Goal: Task Accomplishment & Management: Complete application form

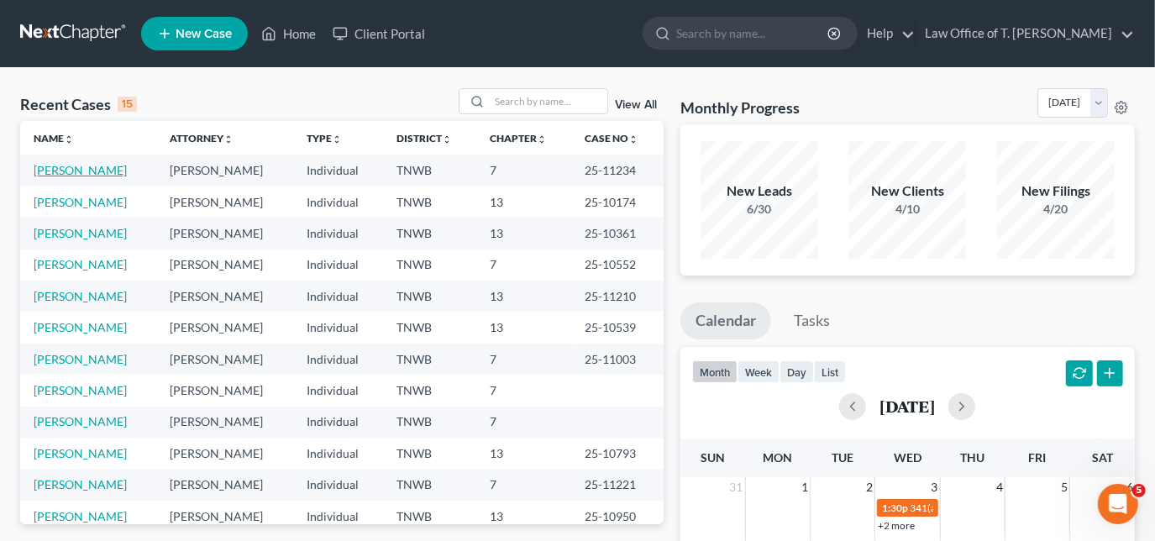
click at [86, 170] on link "[PERSON_NAME]" at bounding box center [80, 170] width 93 height 14
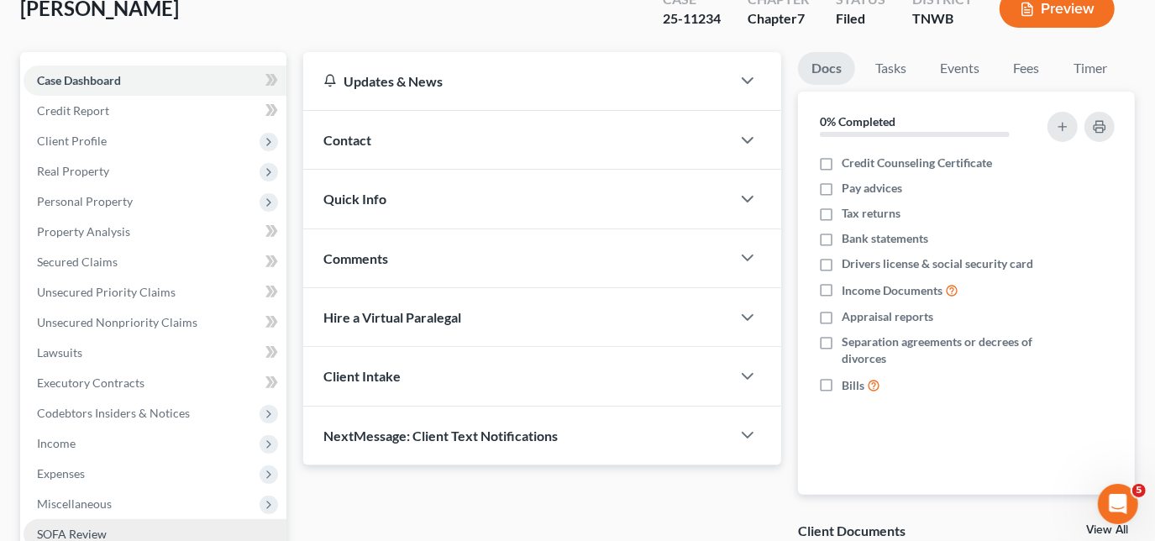
scroll to position [229, 0]
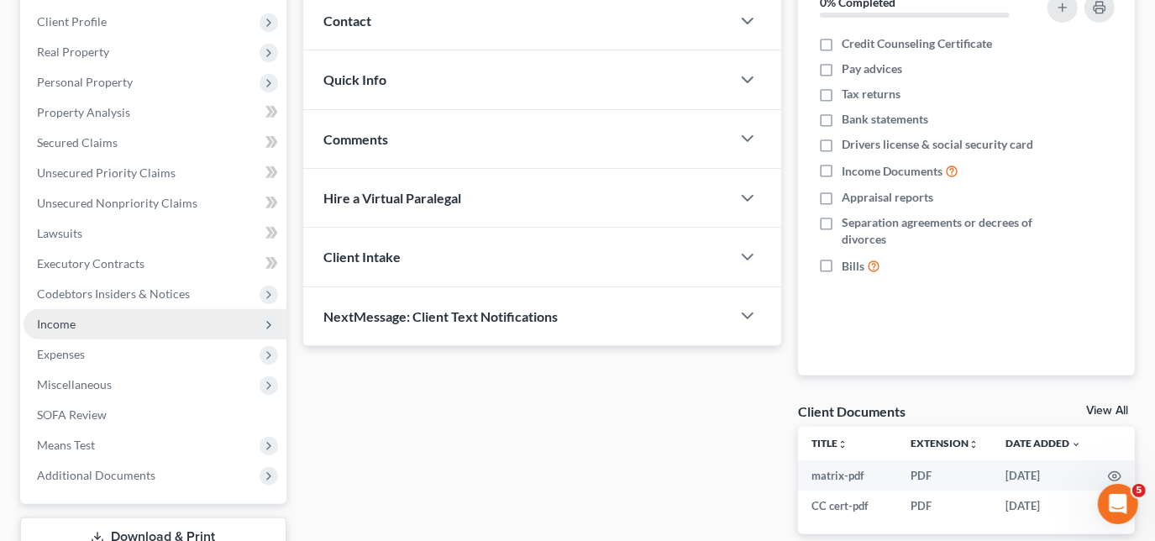
click at [66, 327] on span "Income" at bounding box center [56, 324] width 39 height 14
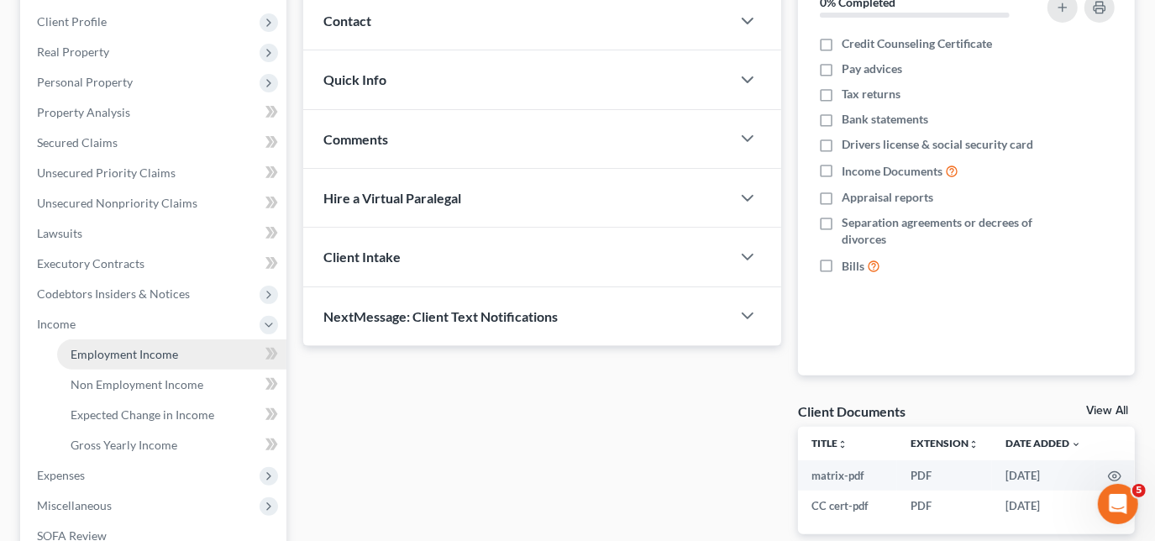
click at [134, 357] on span "Employment Income" at bounding box center [125, 354] width 108 height 14
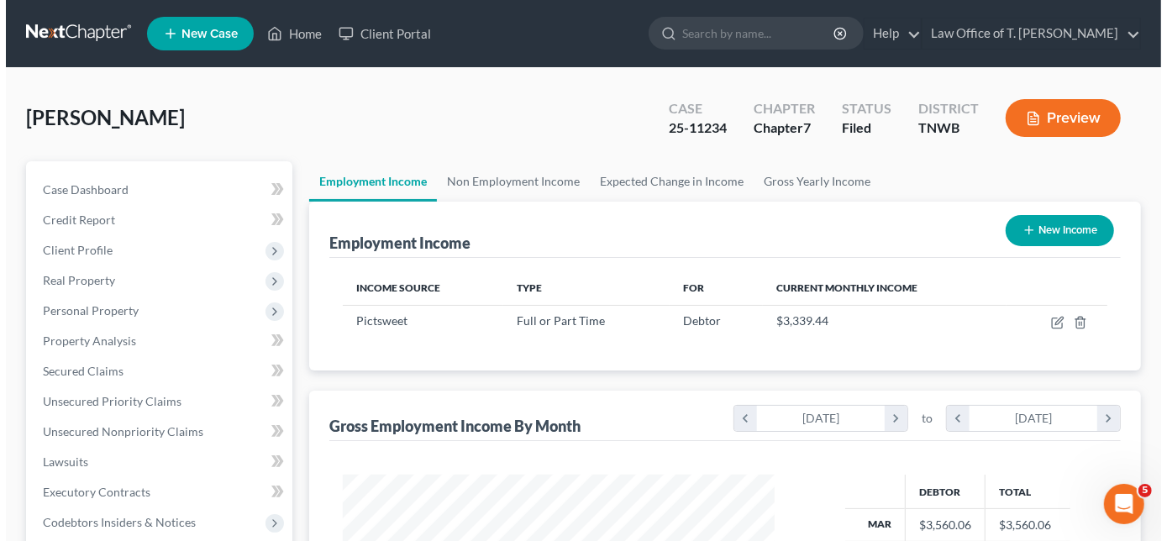
scroll to position [299, 465]
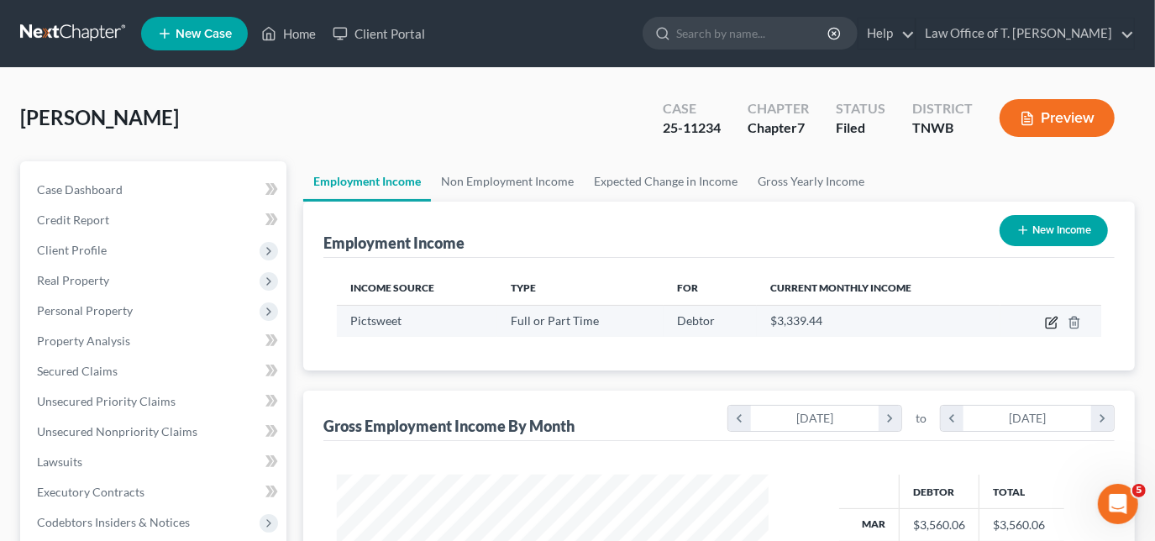
click at [1055, 323] on icon "button" at bounding box center [1051, 322] width 13 height 13
select select "0"
select select "44"
select select "3"
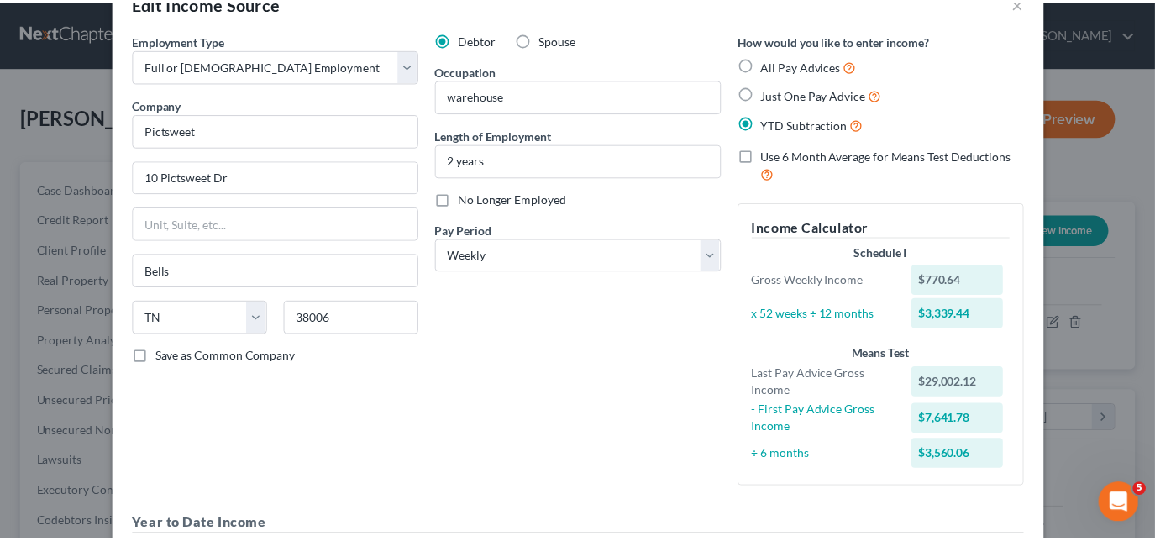
scroll to position [0, 0]
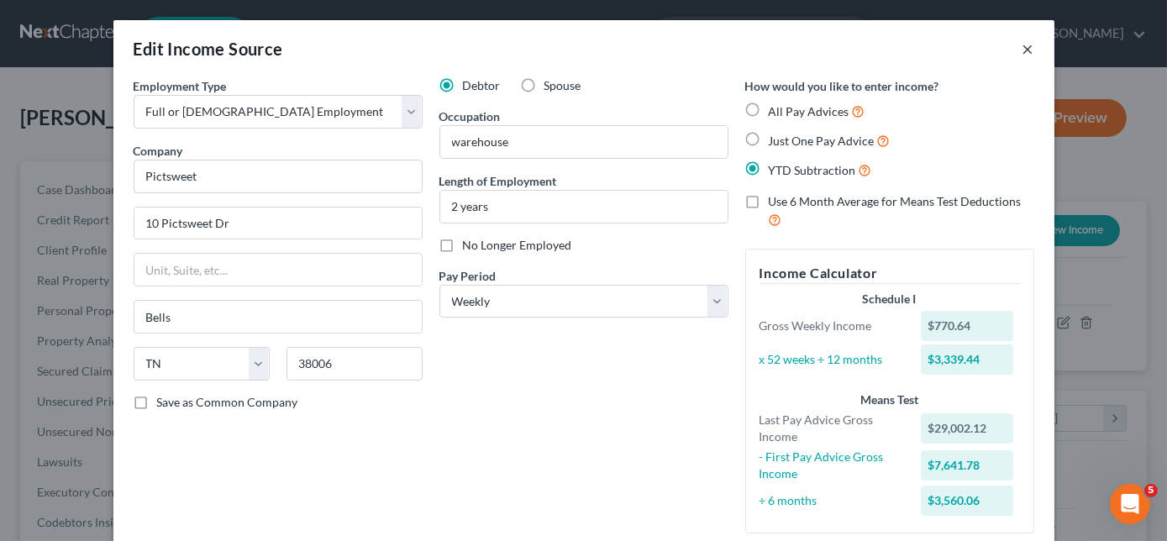
click at [1022, 52] on button "×" at bounding box center [1028, 49] width 12 height 20
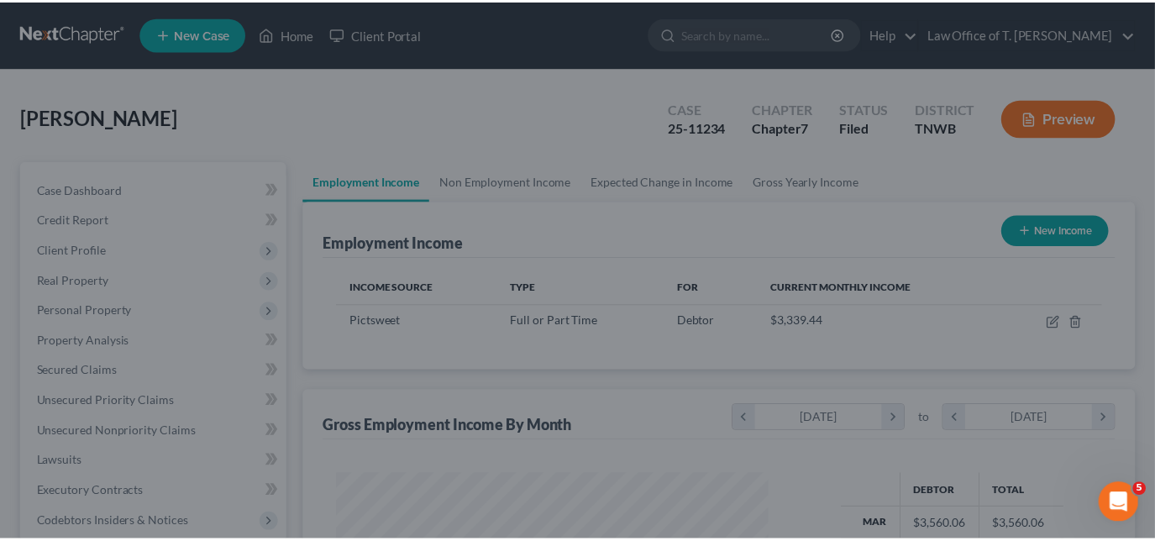
scroll to position [839842, 839676]
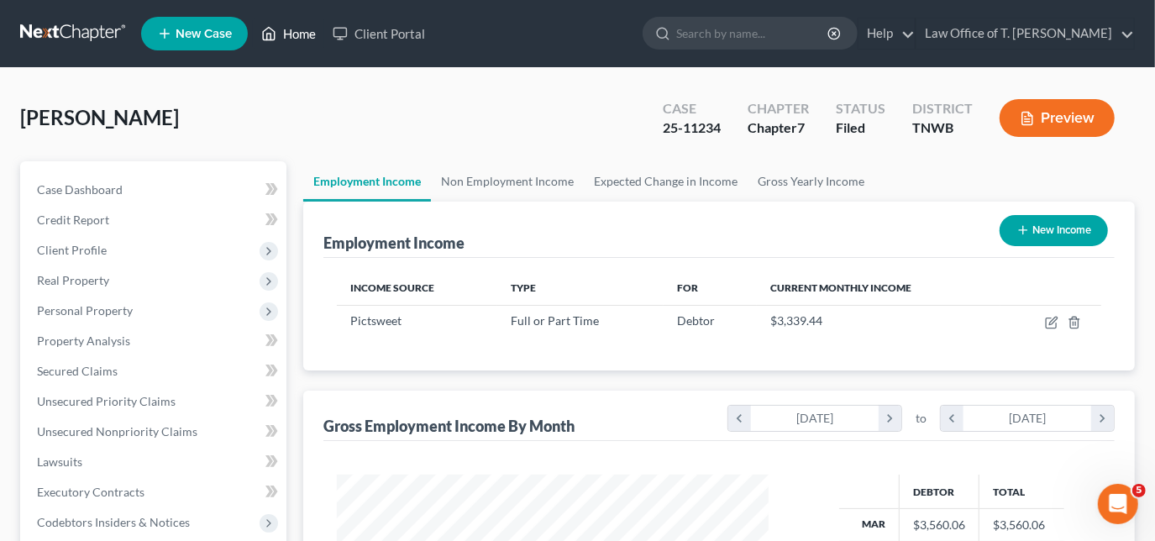
click at [290, 32] on link "Home" at bounding box center [288, 33] width 71 height 30
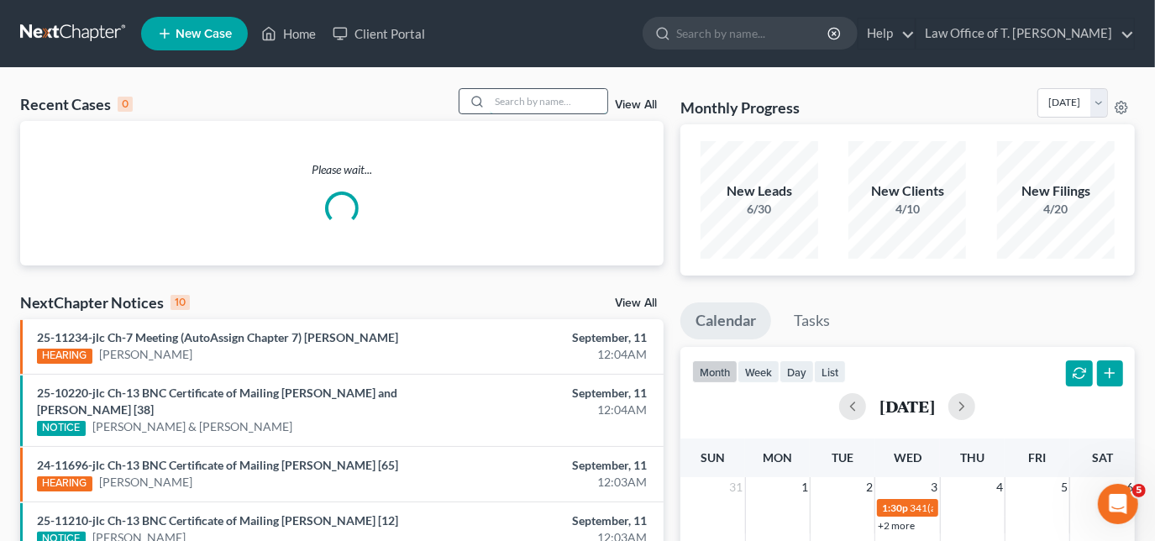
click at [560, 101] on input "search" at bounding box center [549, 101] width 118 height 24
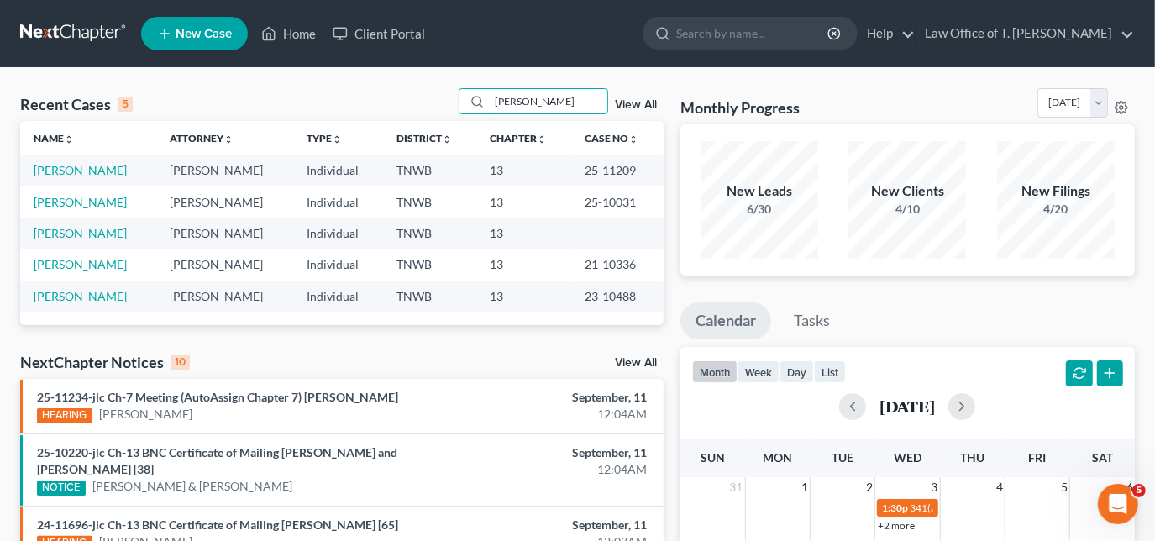
type input "[PERSON_NAME]"
click at [83, 168] on link "[PERSON_NAME]" at bounding box center [80, 170] width 93 height 14
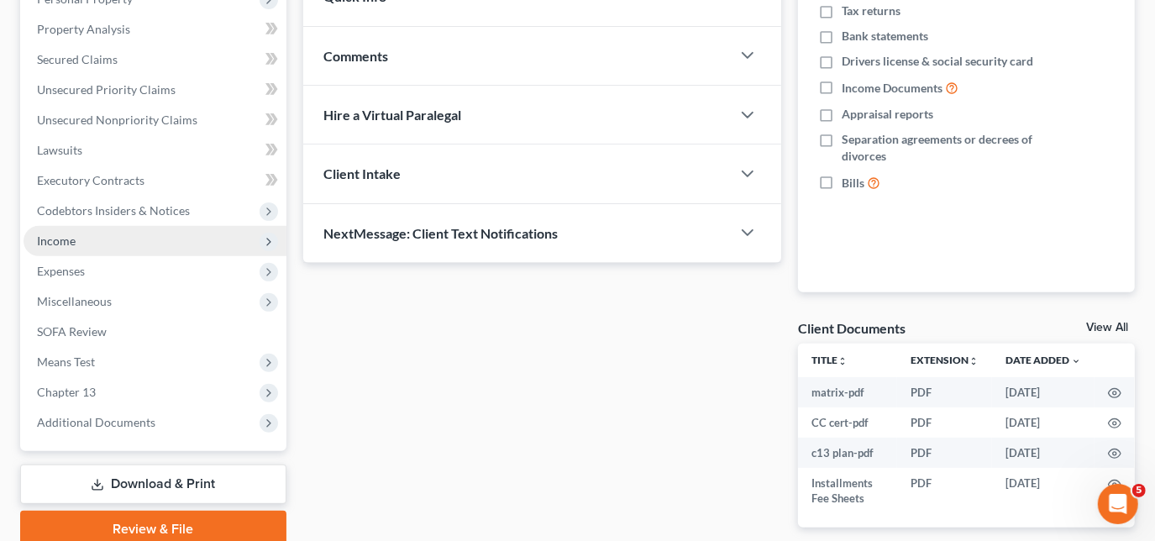
scroll to position [311, 0]
click at [69, 244] on span "Income" at bounding box center [56, 241] width 39 height 14
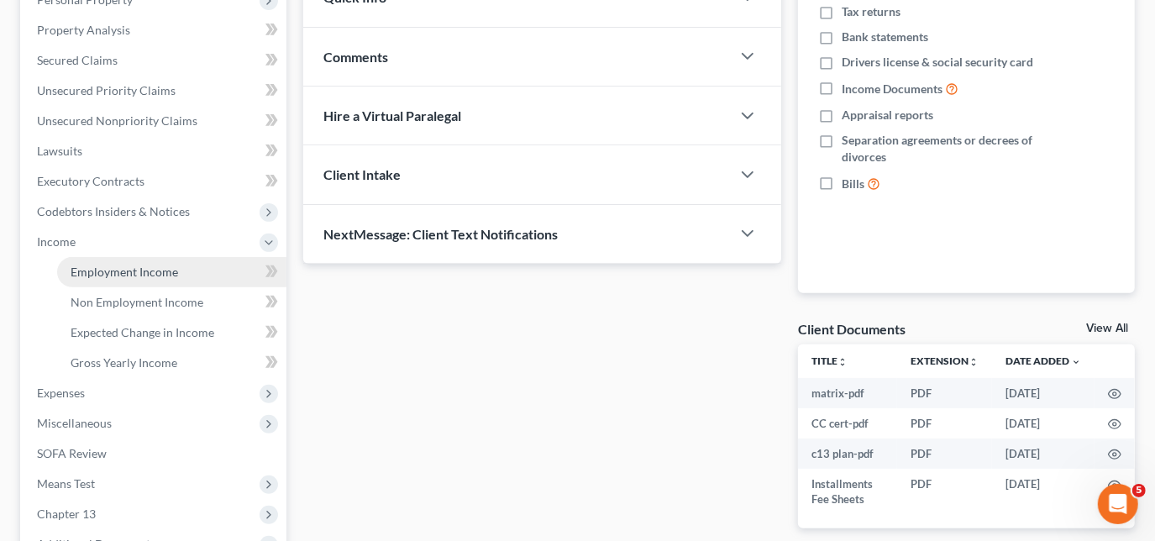
click at [116, 277] on link "Employment Income" at bounding box center [171, 272] width 229 height 30
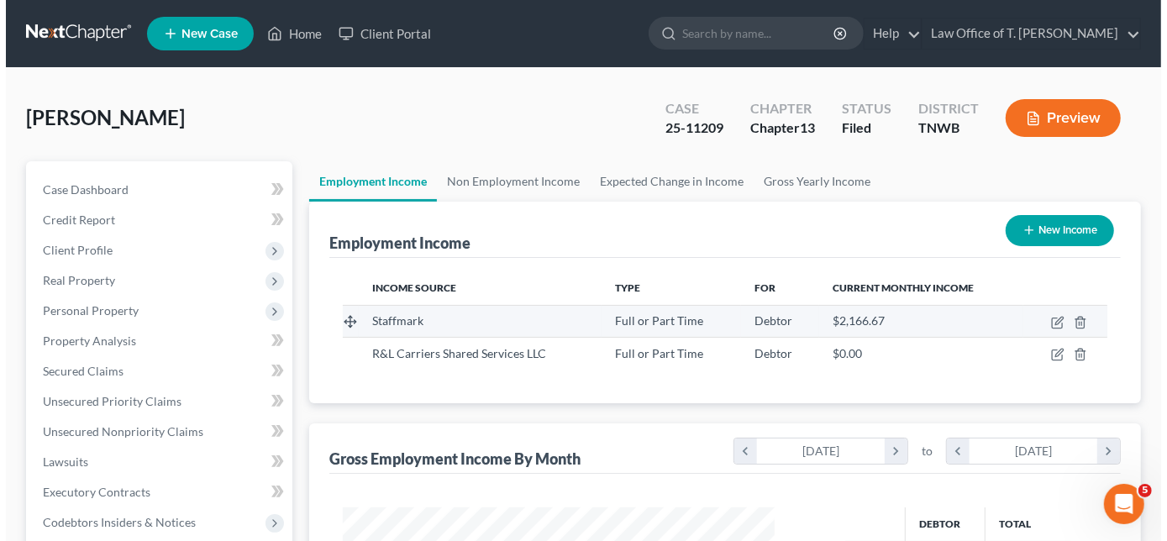
scroll to position [299, 465]
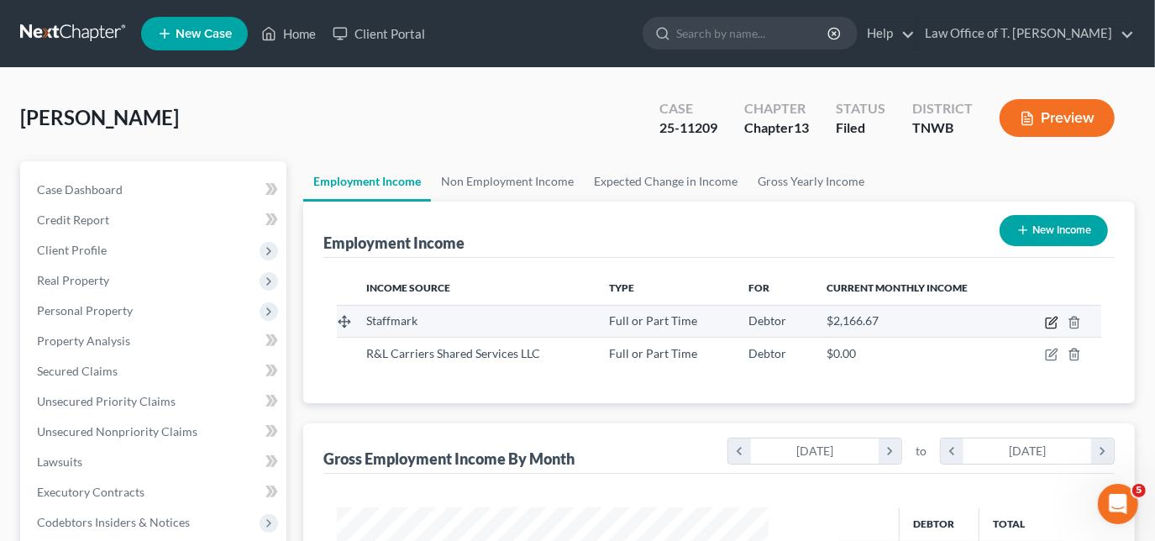
click at [1054, 318] on icon "button" at bounding box center [1051, 322] width 13 height 13
select select "0"
select select "44"
select select "3"
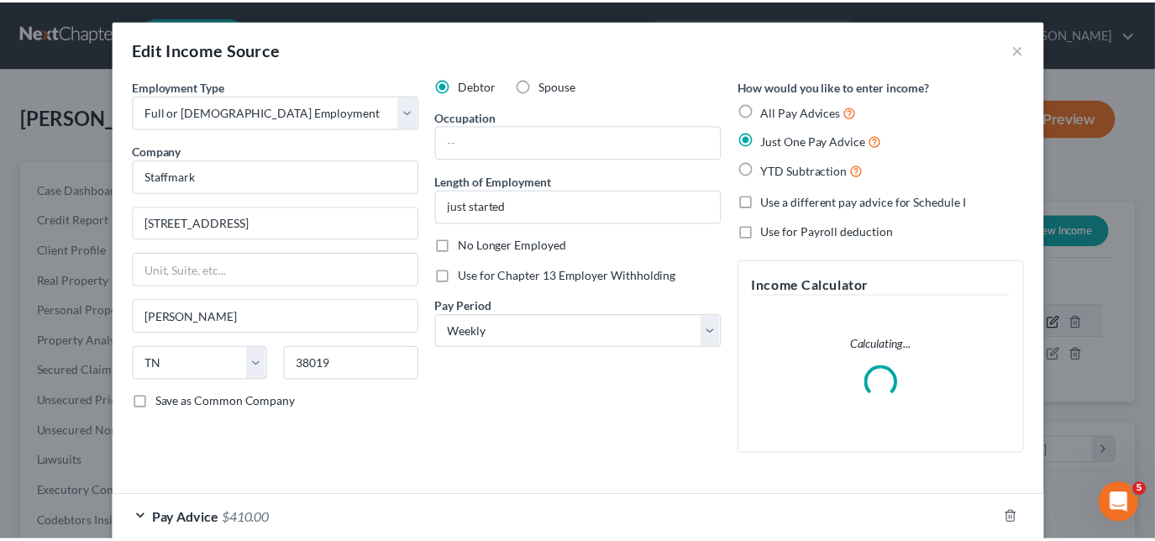
scroll to position [299, 470]
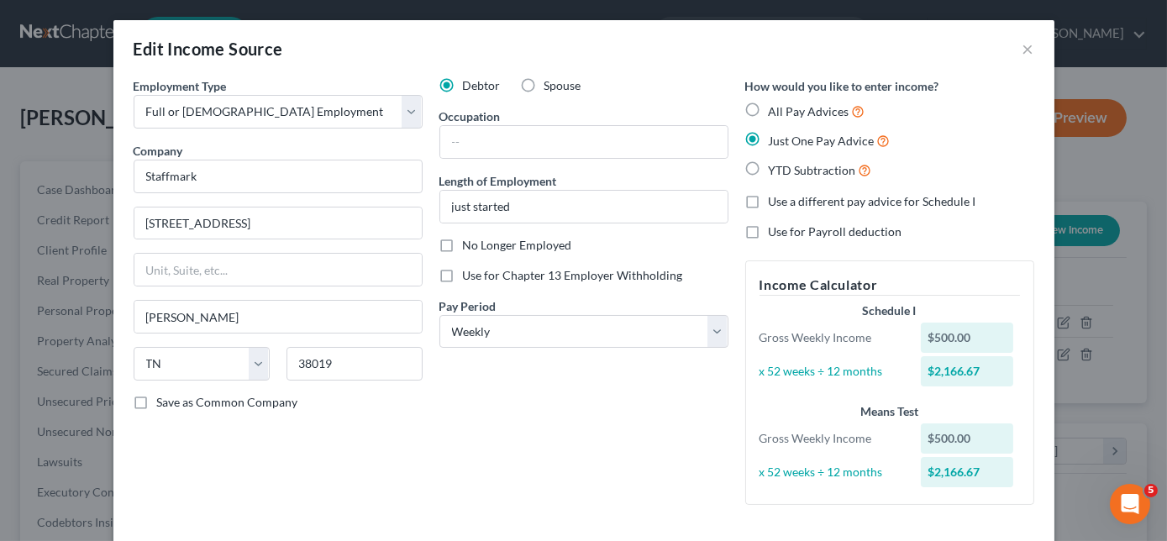
click at [1030, 46] on div "Edit Income Source ×" at bounding box center [583, 48] width 941 height 57
click at [1022, 51] on button "×" at bounding box center [1028, 49] width 12 height 20
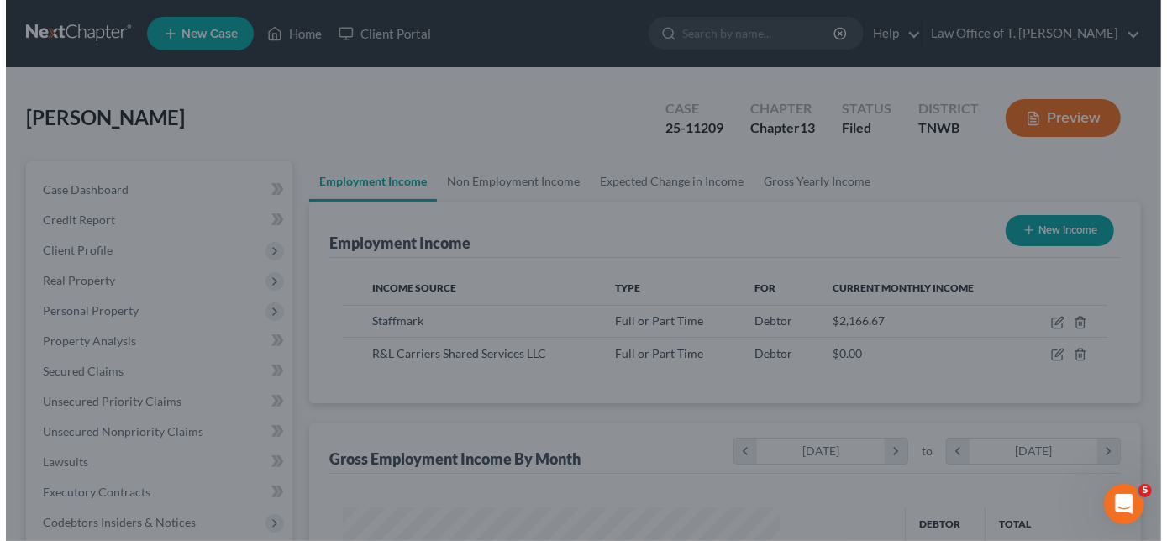
scroll to position [839842, 839676]
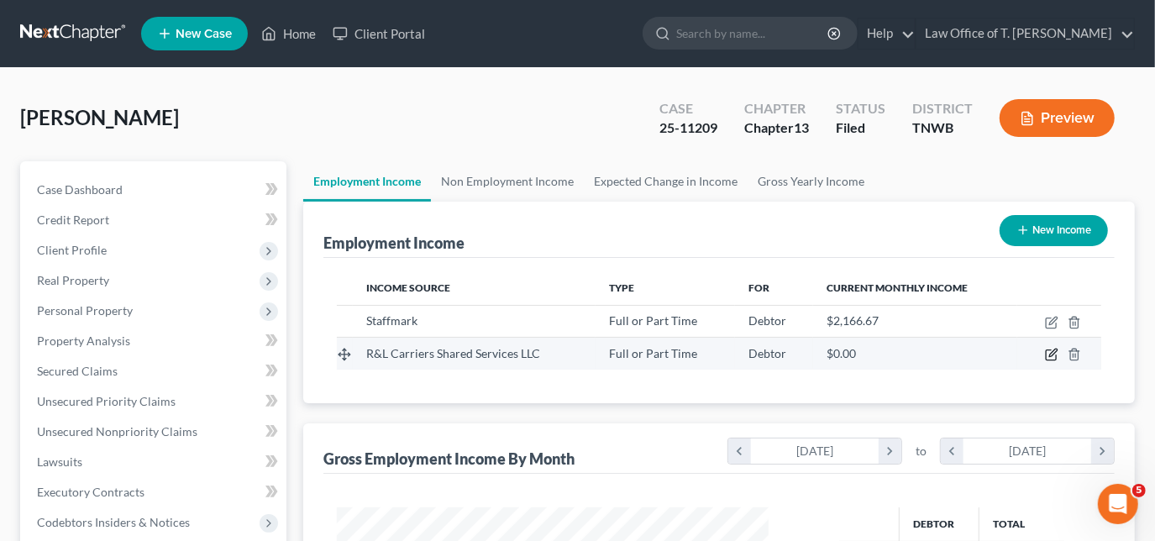
click at [1050, 349] on icon "button" at bounding box center [1051, 354] width 13 height 13
select select "0"
select select "44"
select select "3"
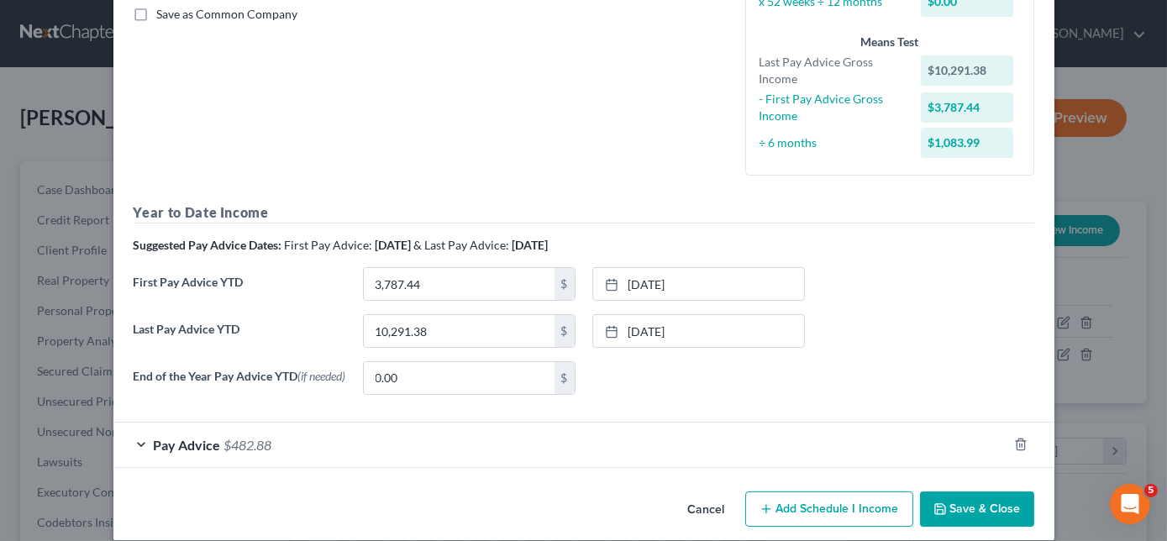
scroll to position [408, 0]
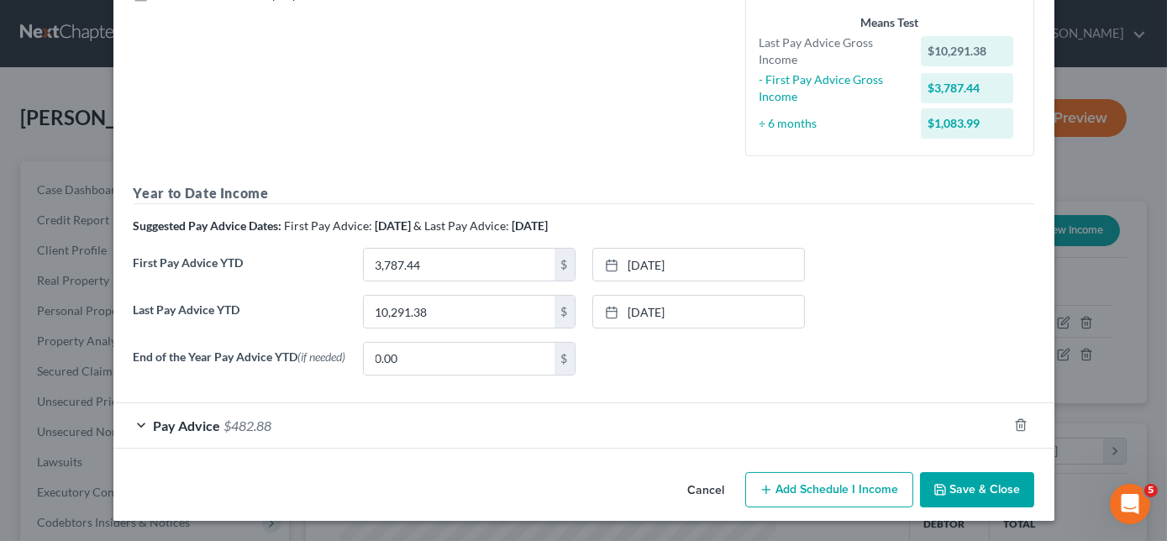
click at [129, 429] on div "Pay Advice $482.88" at bounding box center [560, 425] width 894 height 45
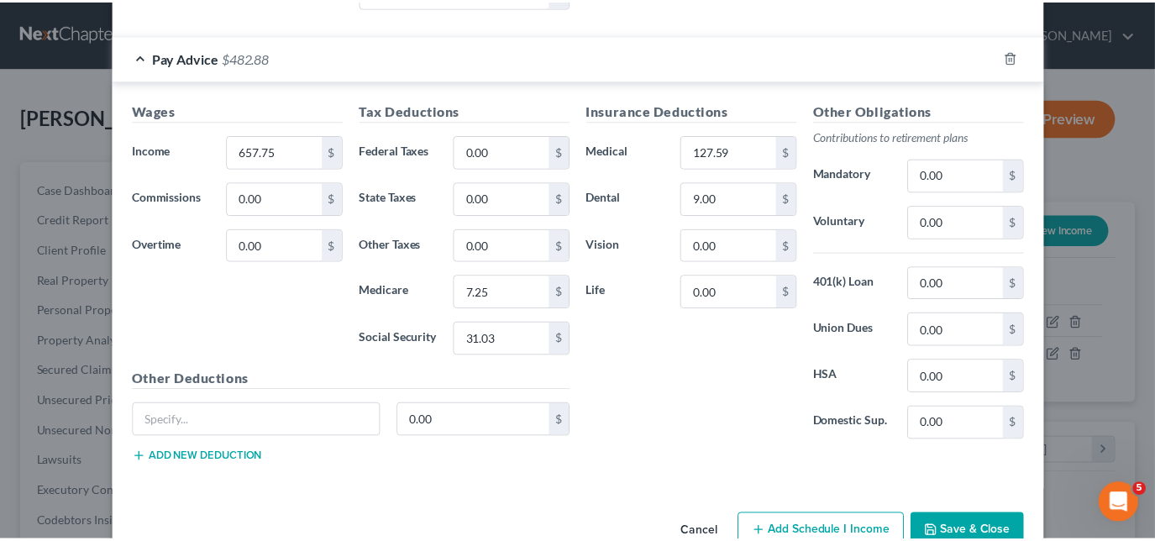
scroll to position [816, 0]
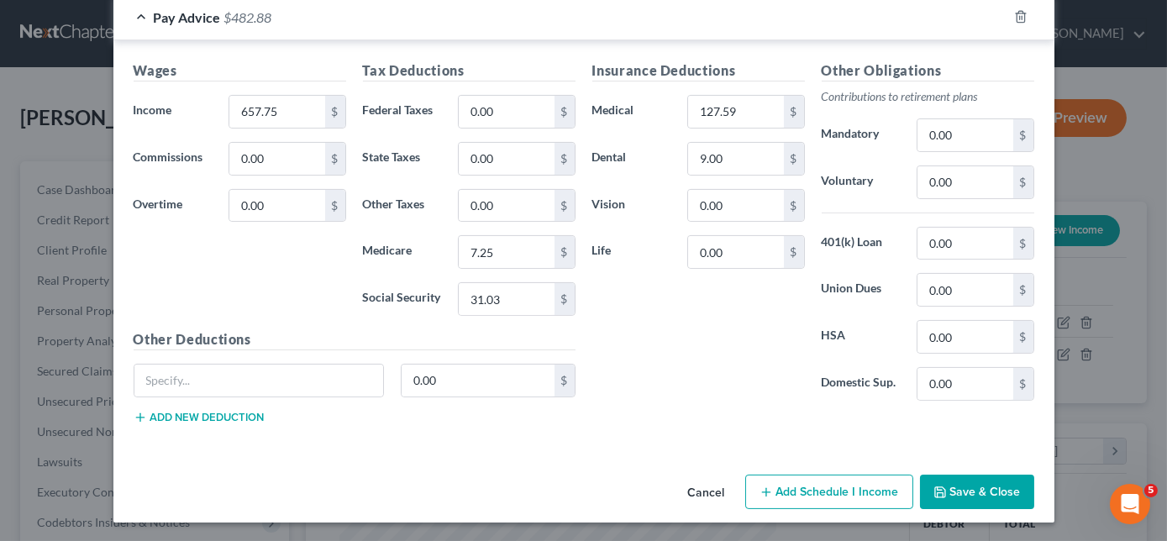
drag, startPoint x: 989, startPoint y: 490, endPoint x: 968, endPoint y: 456, distance: 39.6
click at [989, 490] on button "Save & Close" at bounding box center [977, 492] width 114 height 35
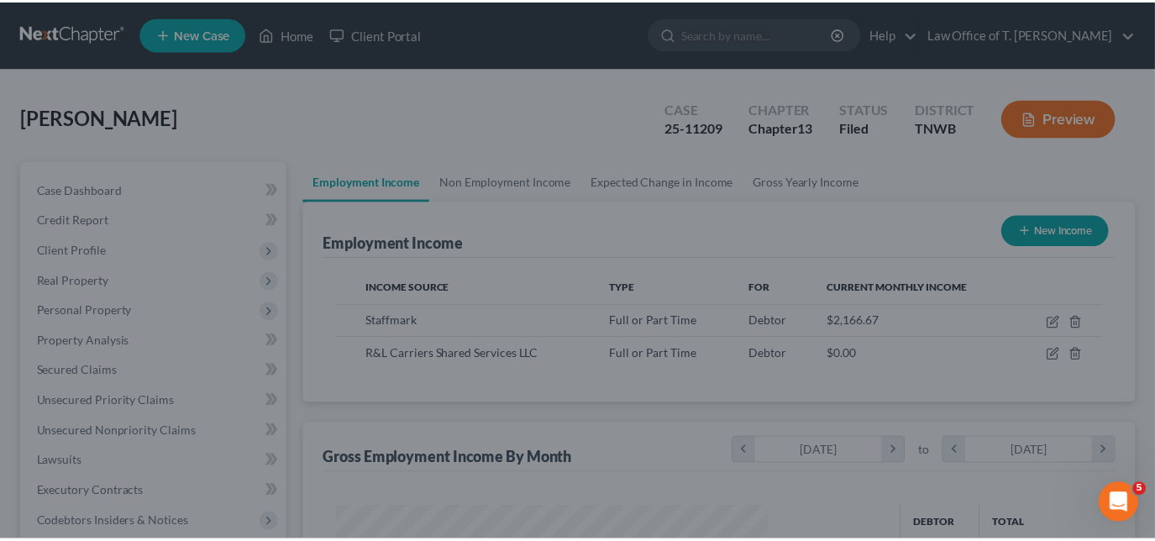
scroll to position [839842, 839676]
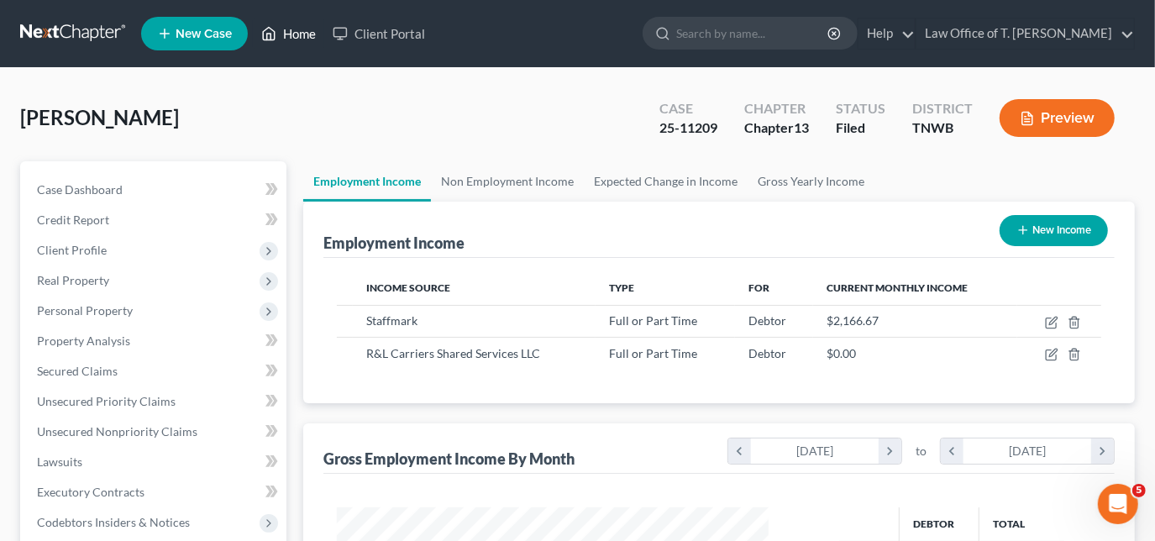
click at [306, 28] on link "Home" at bounding box center [288, 33] width 71 height 30
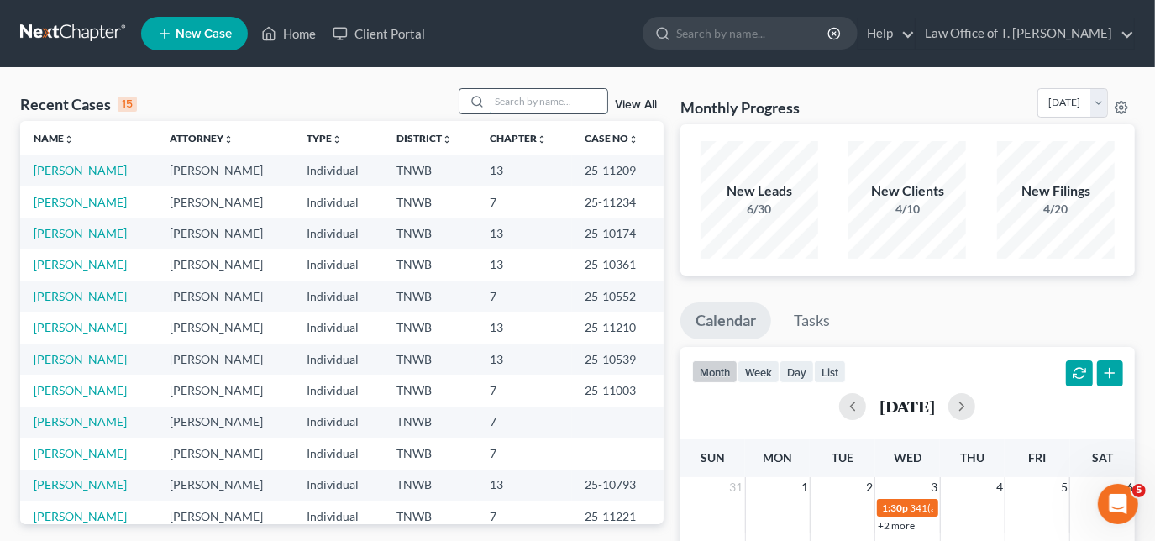
click at [508, 105] on input "search" at bounding box center [549, 101] width 118 height 24
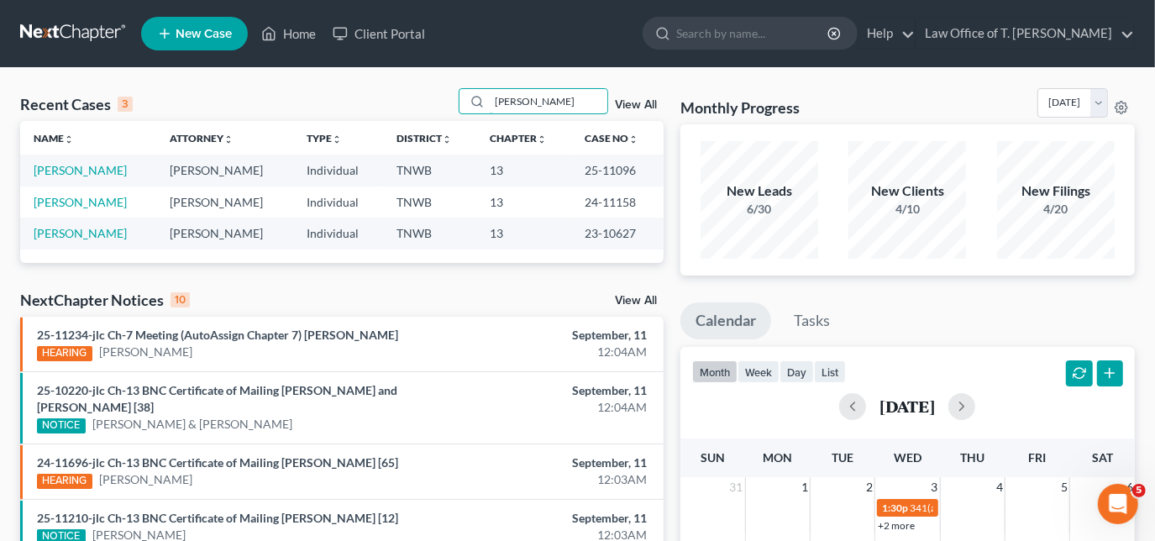
type input "[PERSON_NAME]"
click at [102, 203] on link "[PERSON_NAME]" at bounding box center [80, 202] width 93 height 14
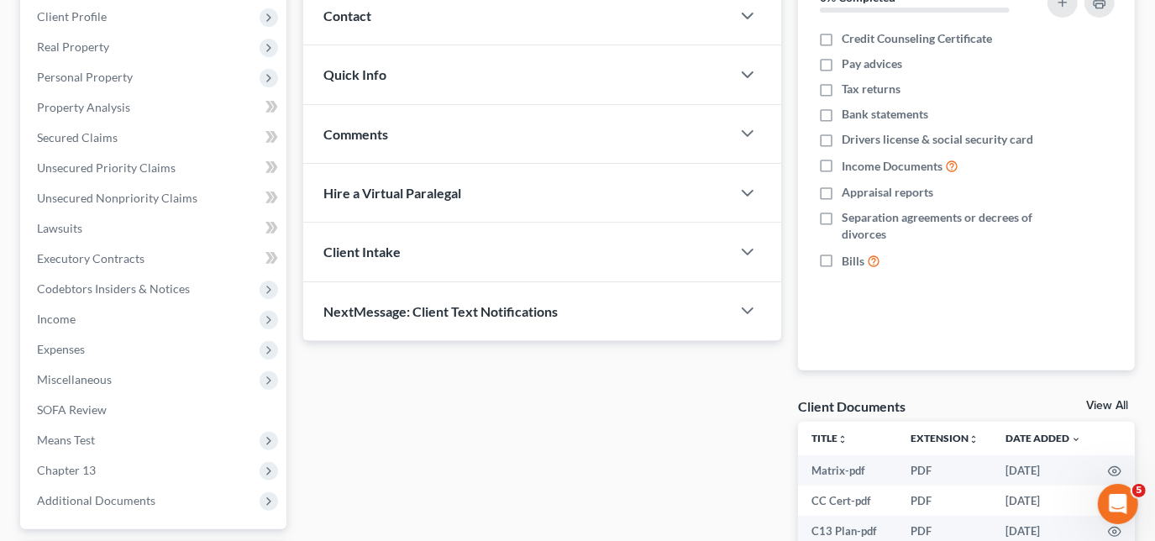
scroll to position [295, 0]
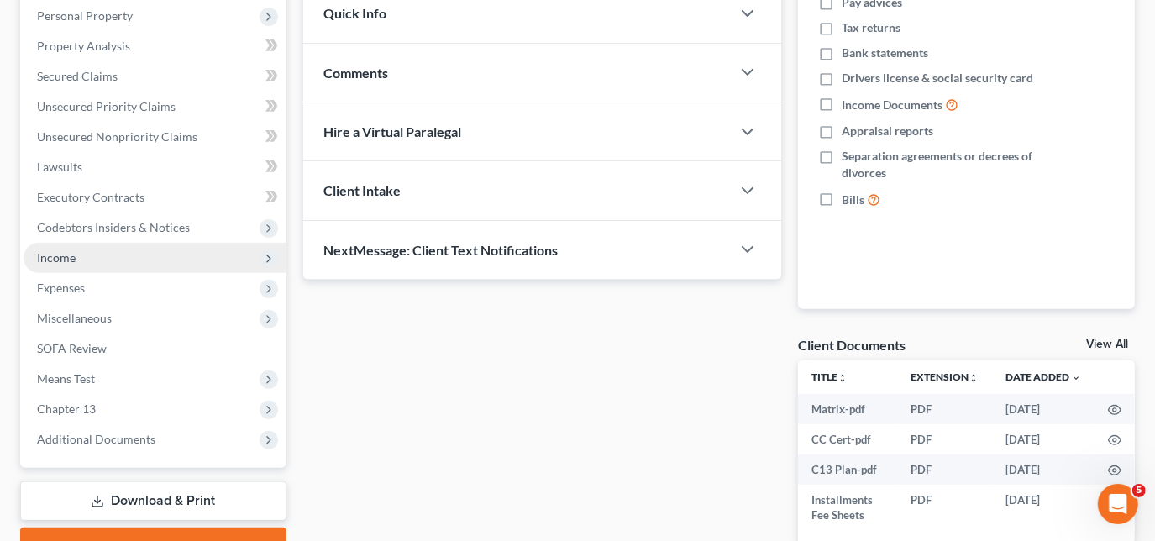
click at [198, 262] on span "Income" at bounding box center [155, 258] width 263 height 30
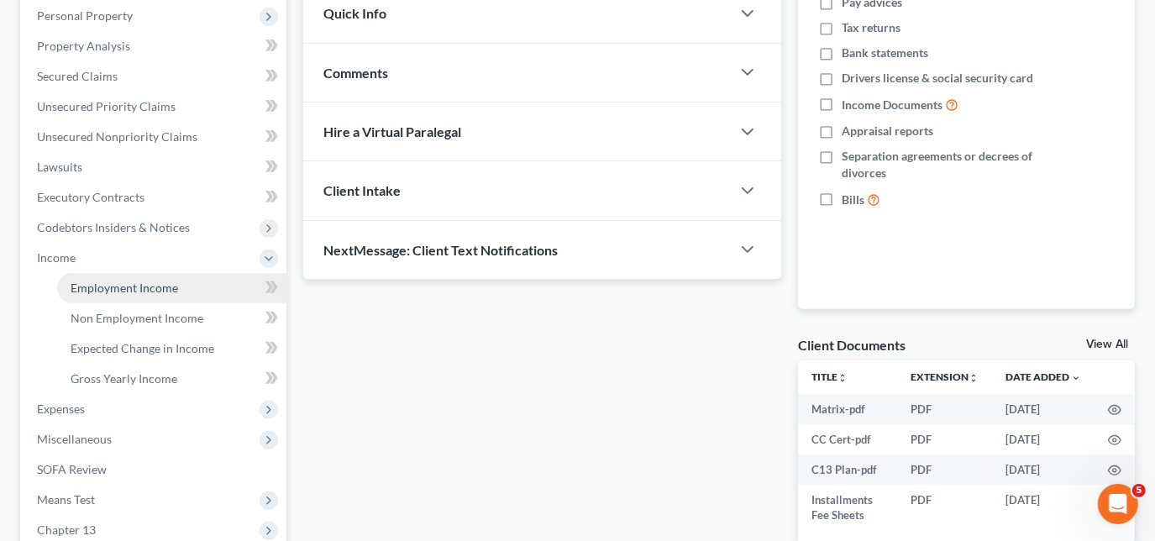
click at [177, 286] on link "Employment Income" at bounding box center [171, 288] width 229 height 30
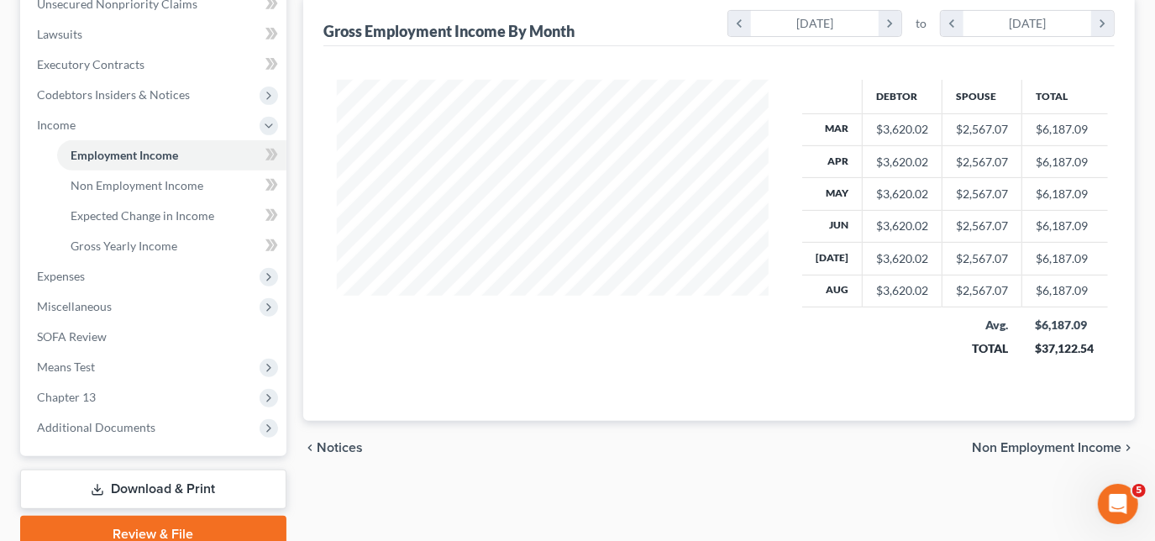
scroll to position [458, 0]
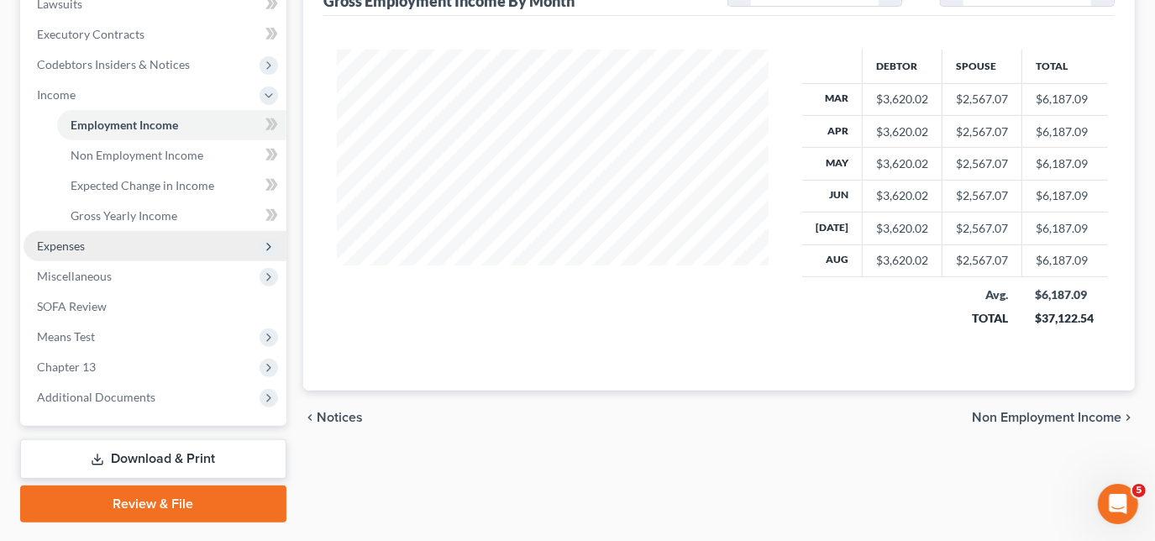
click at [176, 252] on span "Expenses" at bounding box center [155, 246] width 263 height 30
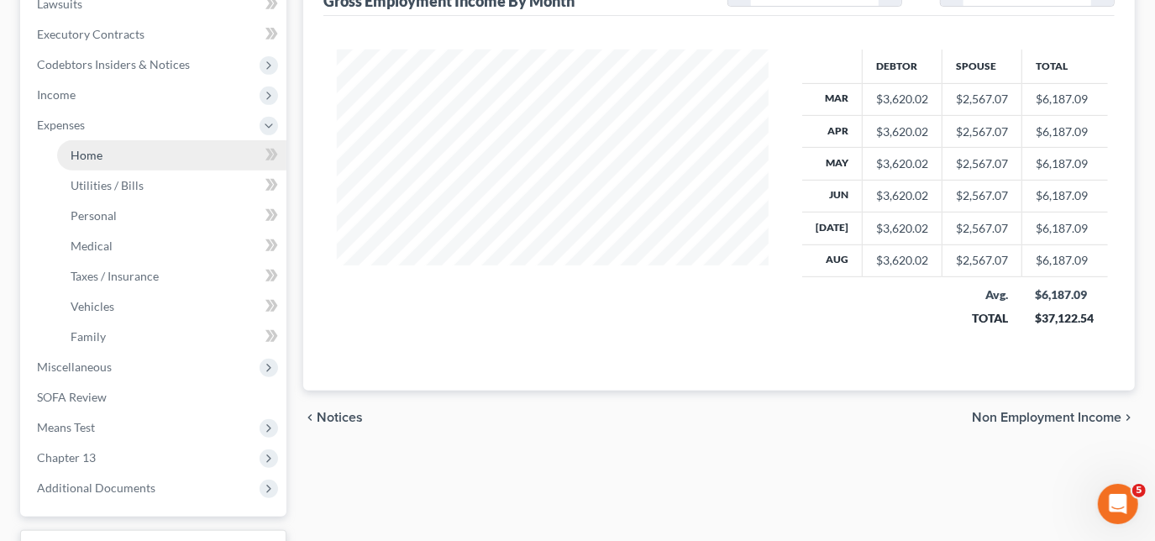
click at [139, 157] on link "Home" at bounding box center [171, 155] width 229 height 30
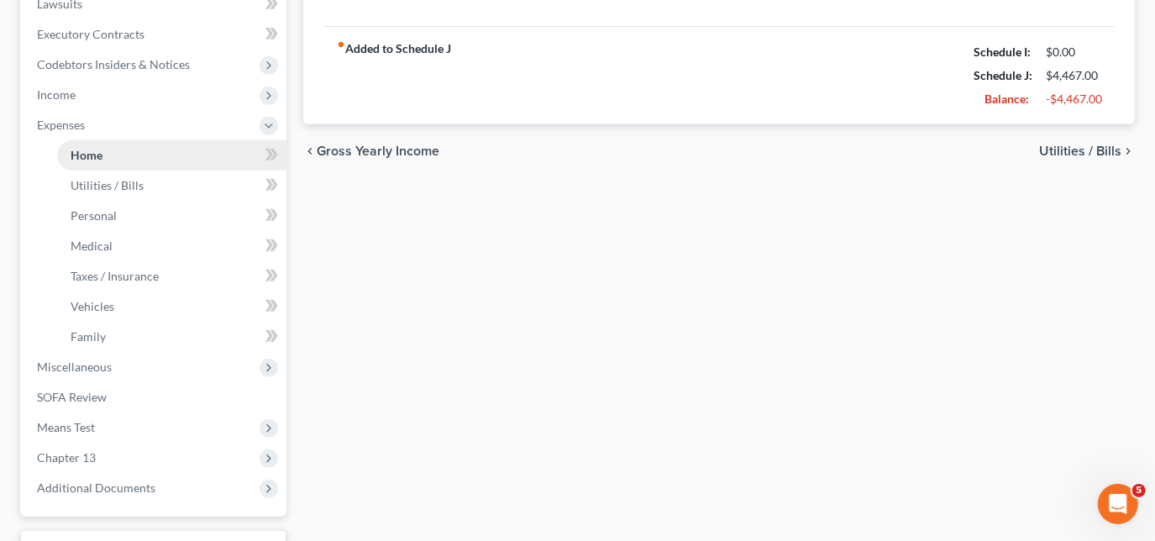
scroll to position [277, 0]
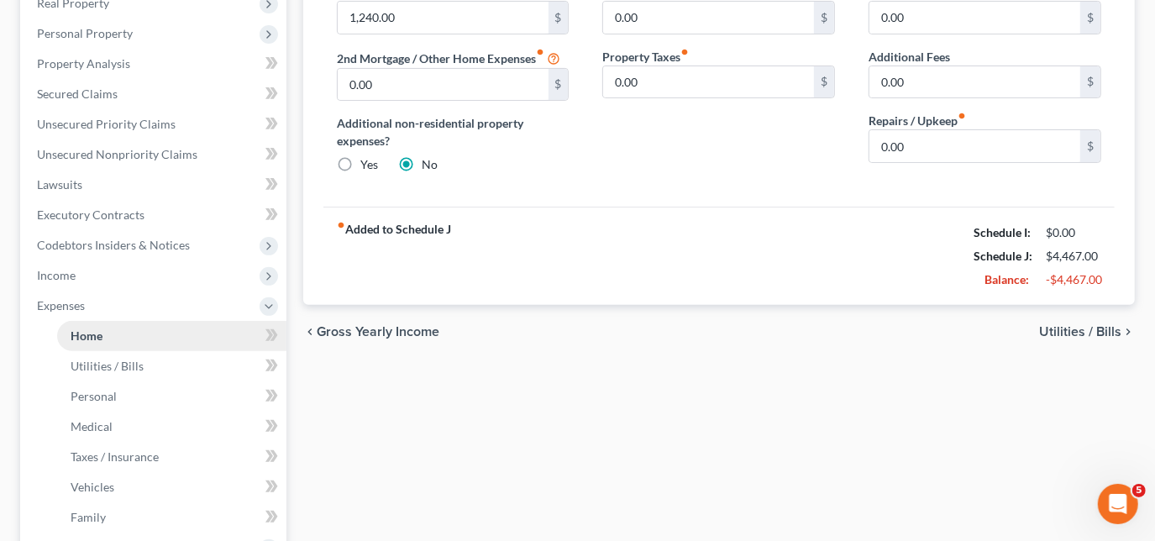
click at [139, 157] on ul "Case Dashboard Payments Invoices Payments Payments Credit Report Client Profile" at bounding box center [155, 291] width 263 height 786
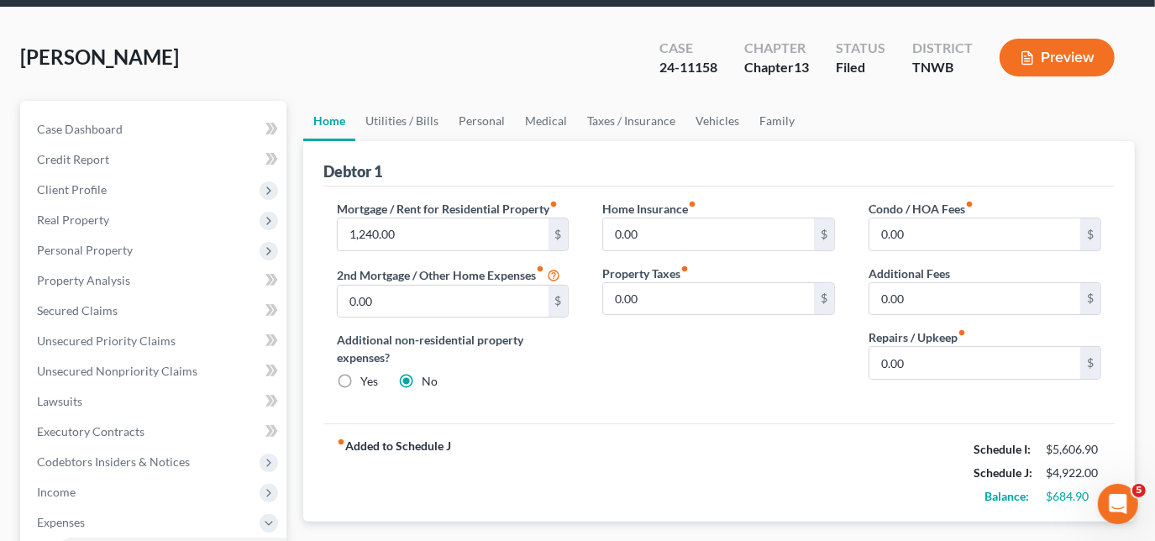
scroll to position [0, 0]
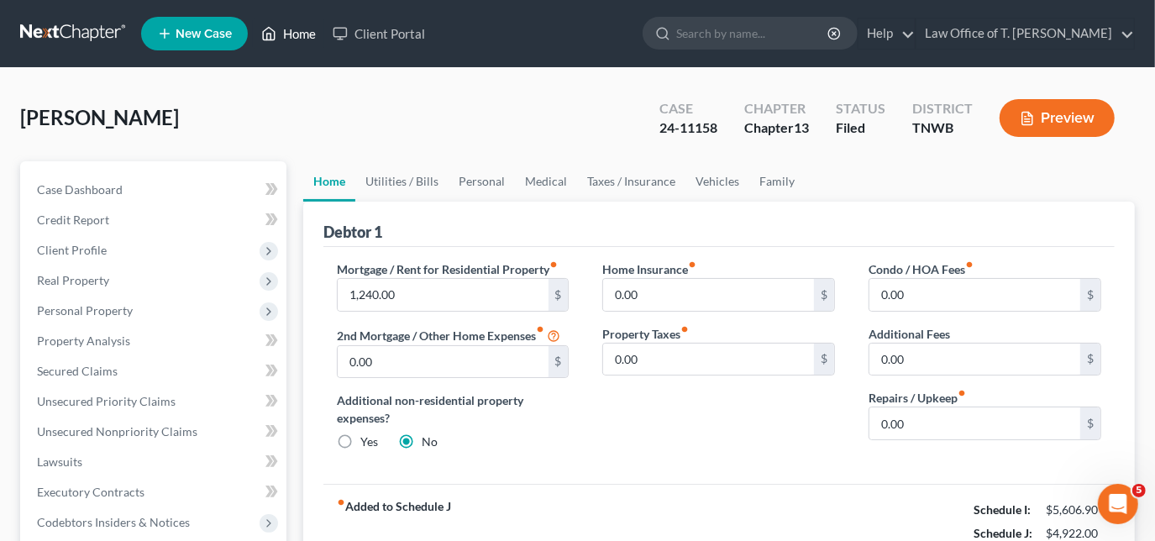
click at [296, 36] on link "Home" at bounding box center [288, 33] width 71 height 30
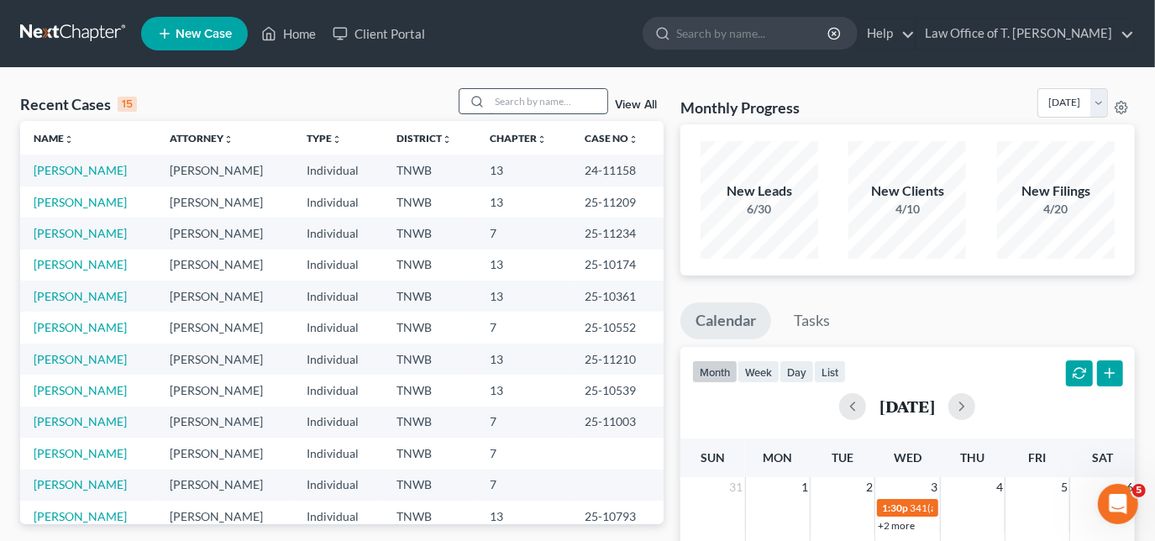
click at [531, 105] on input "search" at bounding box center [549, 101] width 118 height 24
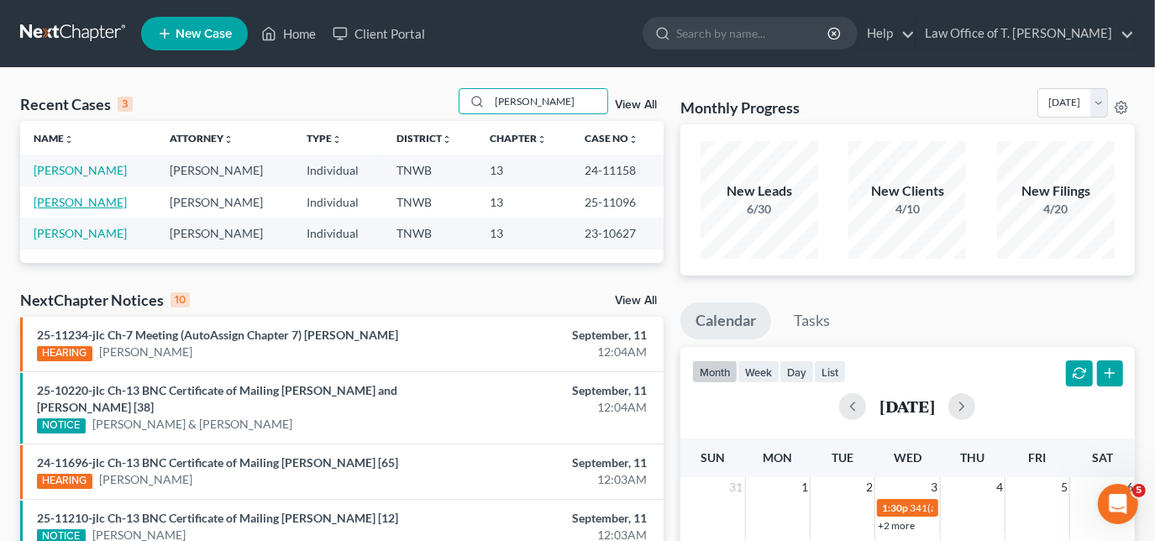
type input "[PERSON_NAME]"
click at [109, 202] on link "[PERSON_NAME]" at bounding box center [80, 202] width 93 height 14
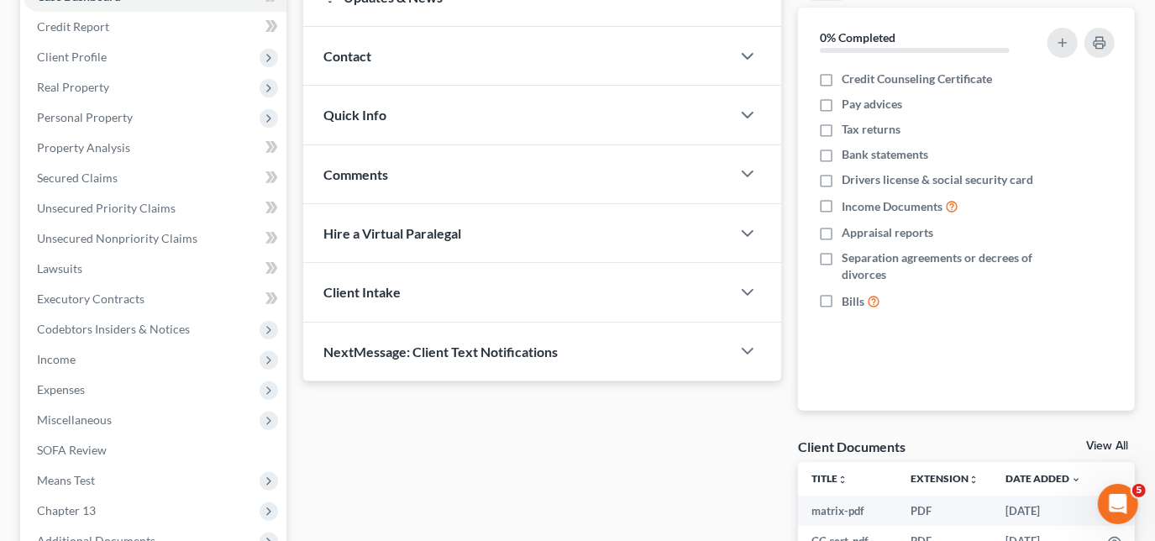
scroll to position [234, 0]
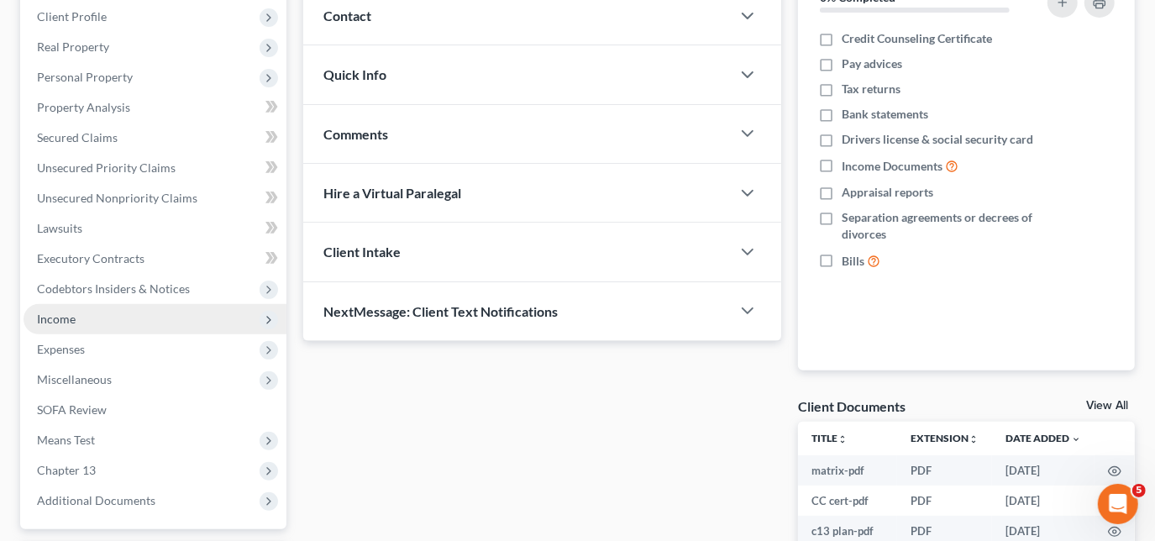
click at [85, 317] on span "Income" at bounding box center [155, 319] width 263 height 30
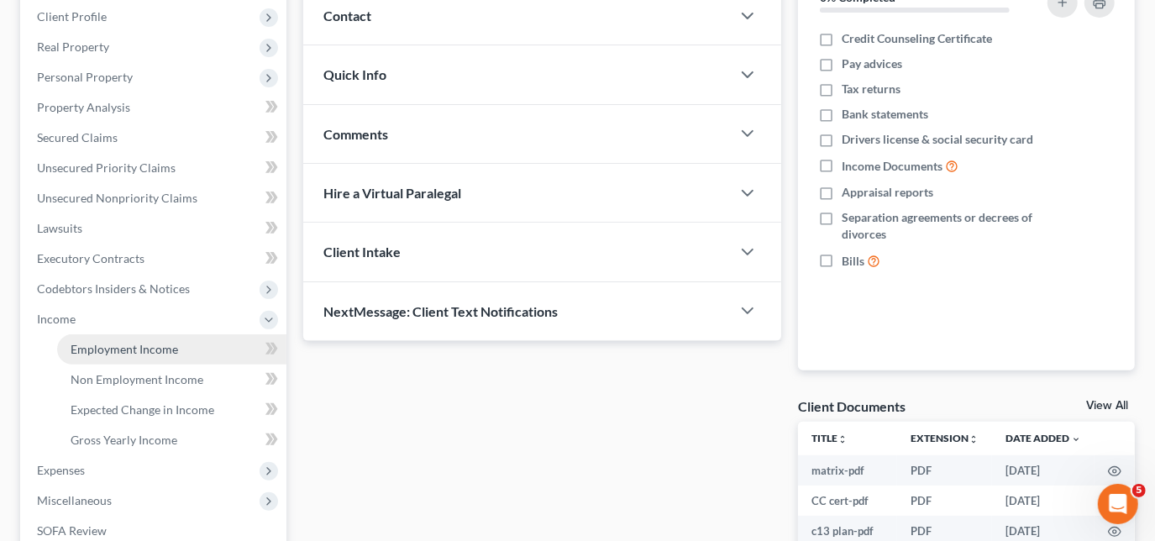
click at [105, 354] on span "Employment Income" at bounding box center [125, 349] width 108 height 14
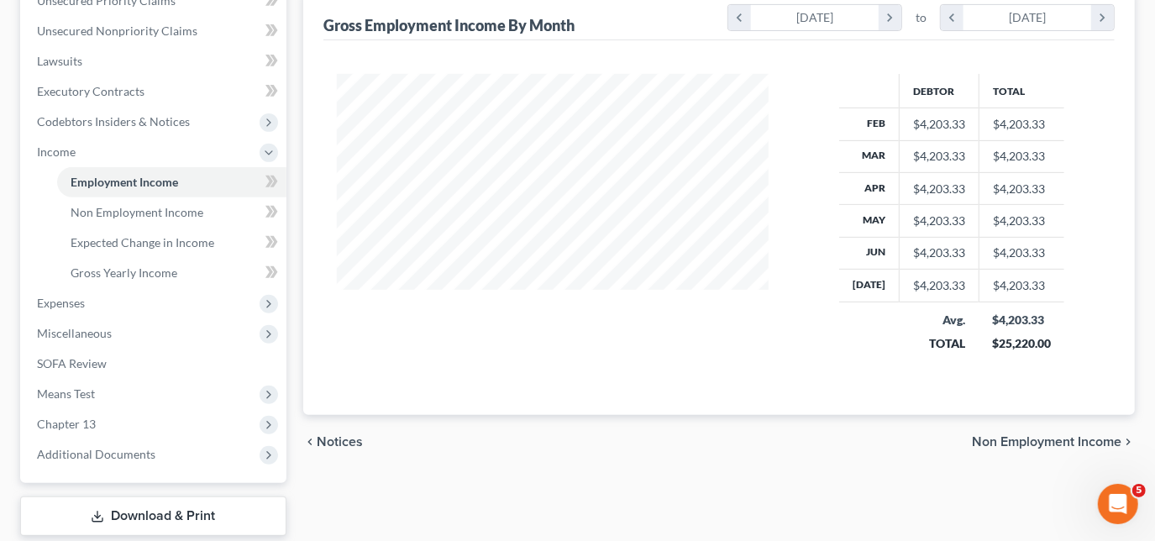
scroll to position [502, 0]
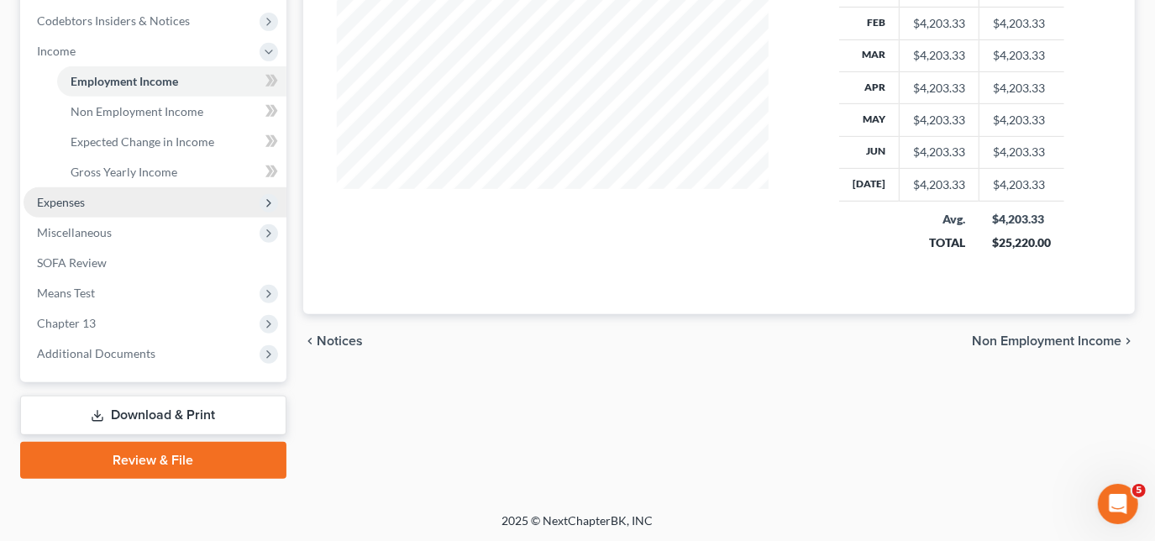
click at [89, 196] on span "Expenses" at bounding box center [155, 202] width 263 height 30
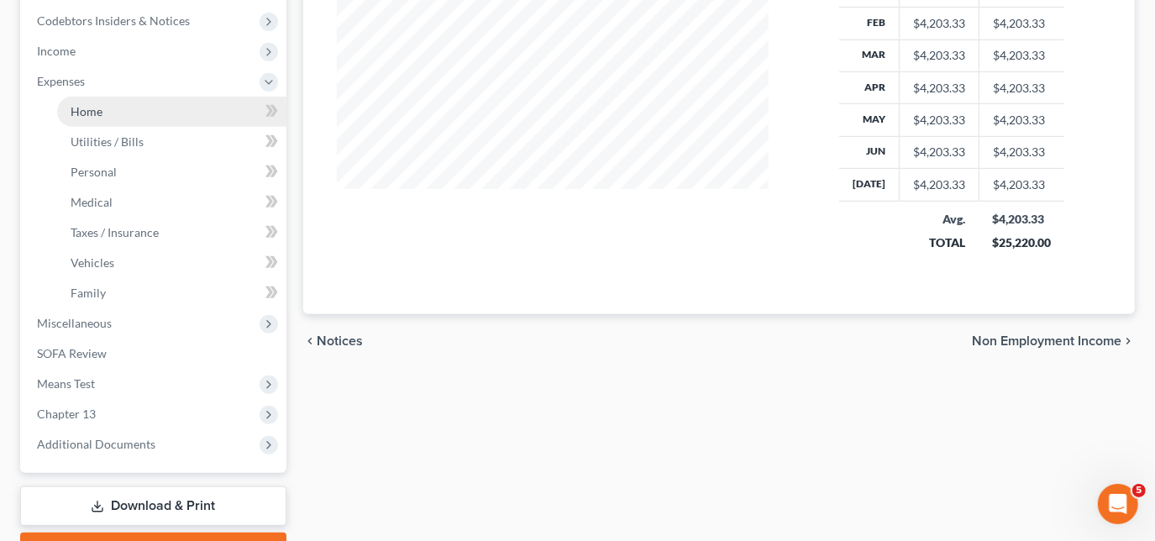
click at [108, 109] on link "Home" at bounding box center [171, 112] width 229 height 30
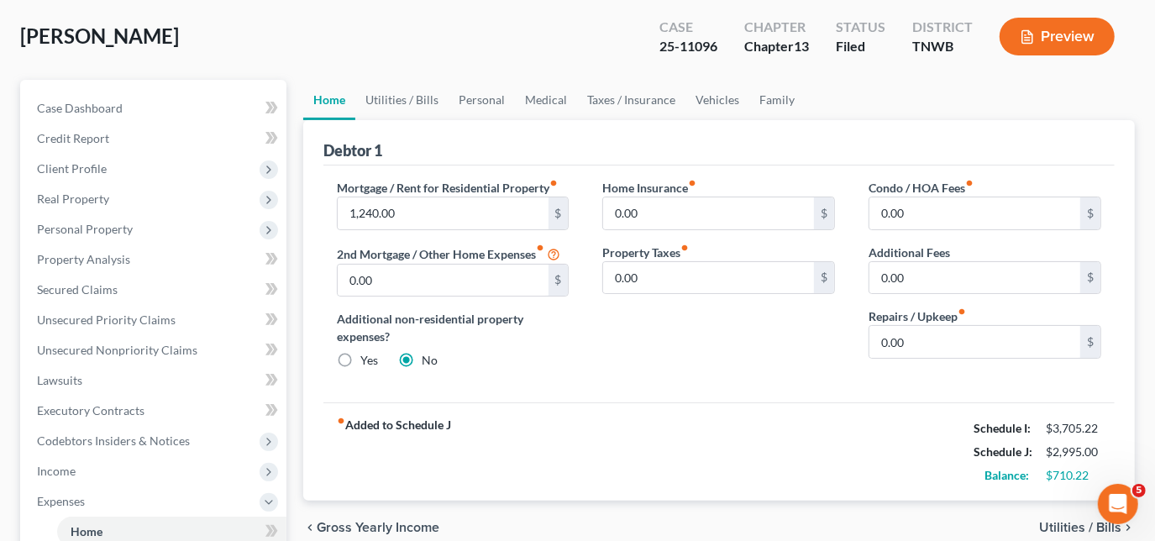
scroll to position [92, 0]
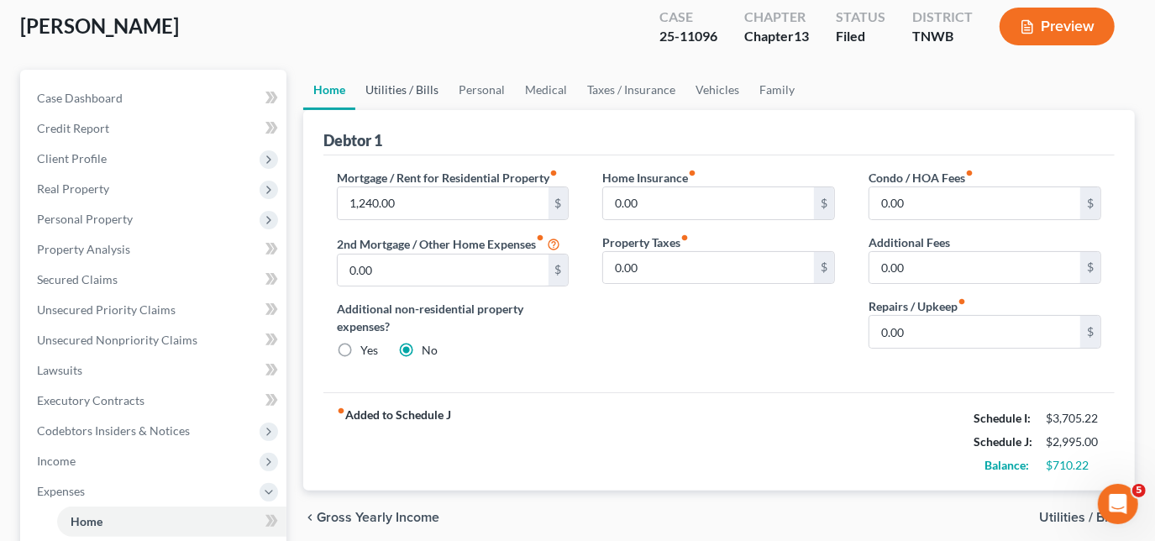
click at [414, 84] on link "Utilities / Bills" at bounding box center [401, 90] width 93 height 40
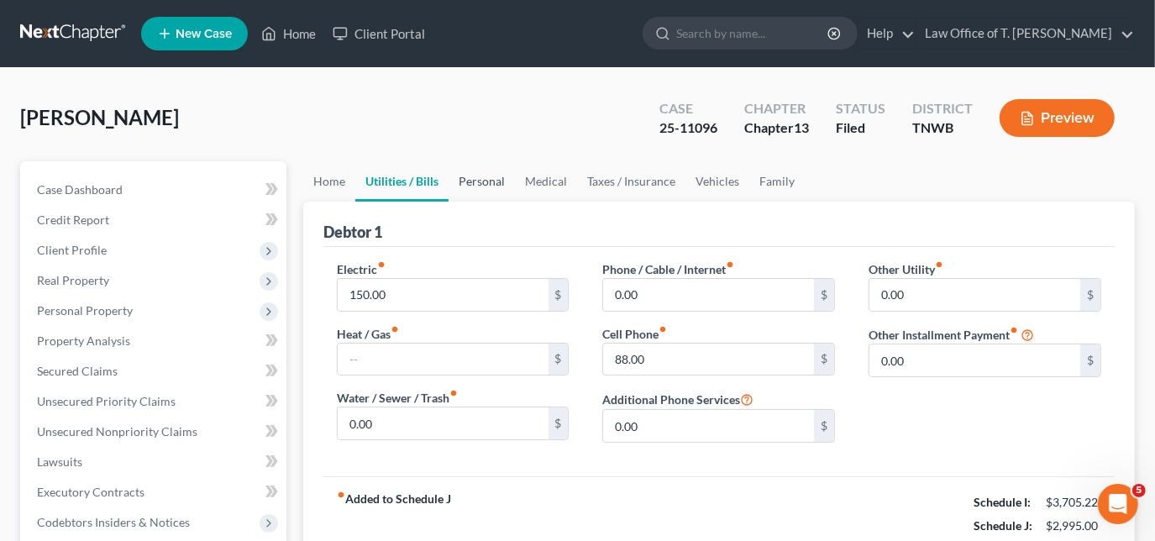
click at [488, 186] on link "Personal" at bounding box center [482, 181] width 66 height 40
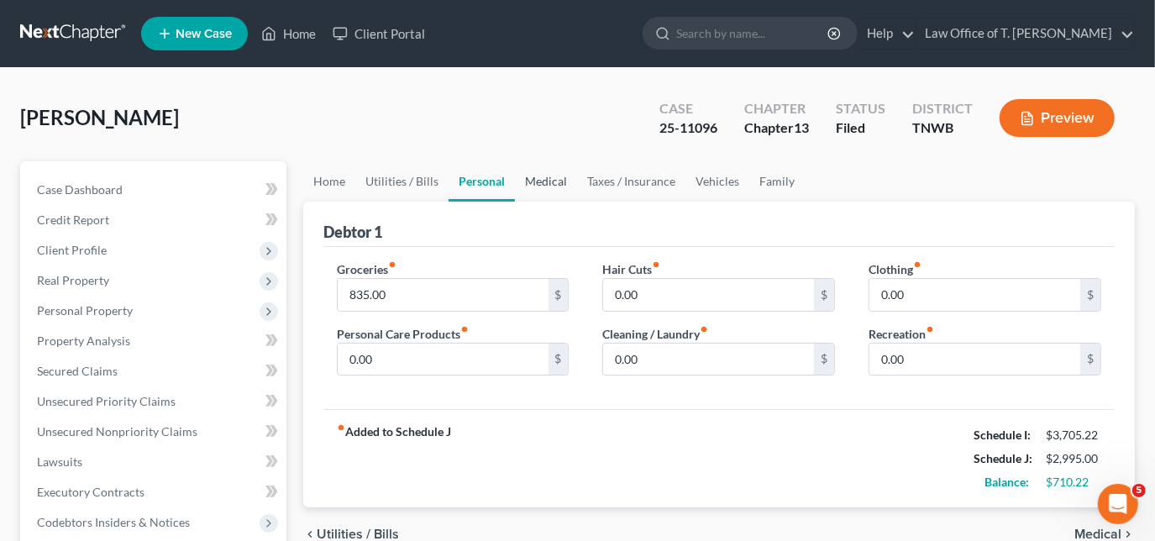
click at [554, 187] on link "Medical" at bounding box center [546, 181] width 62 height 40
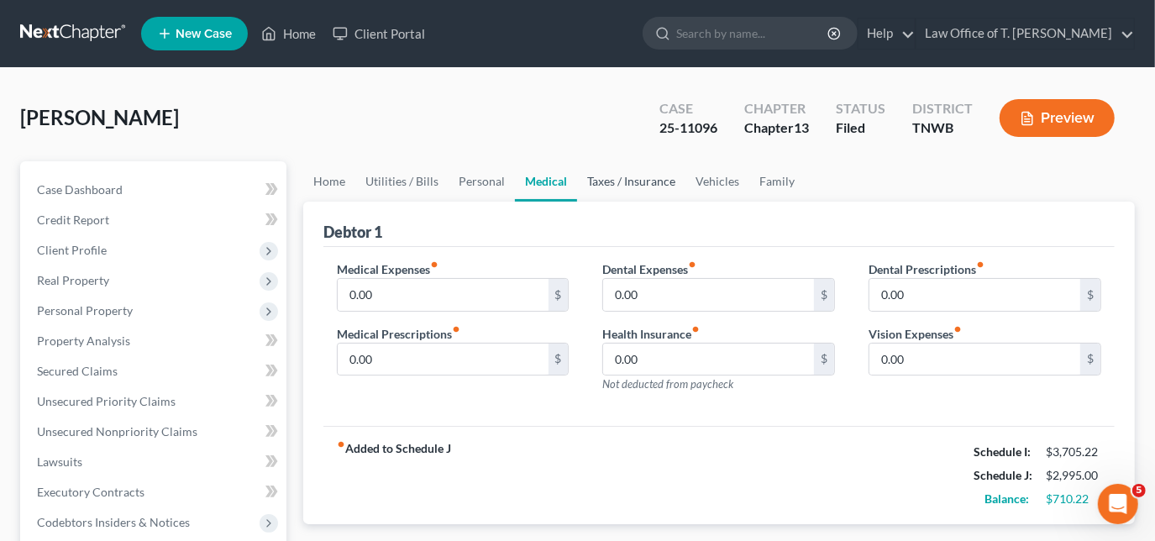
click at [620, 185] on link "Taxes / Insurance" at bounding box center [631, 181] width 108 height 40
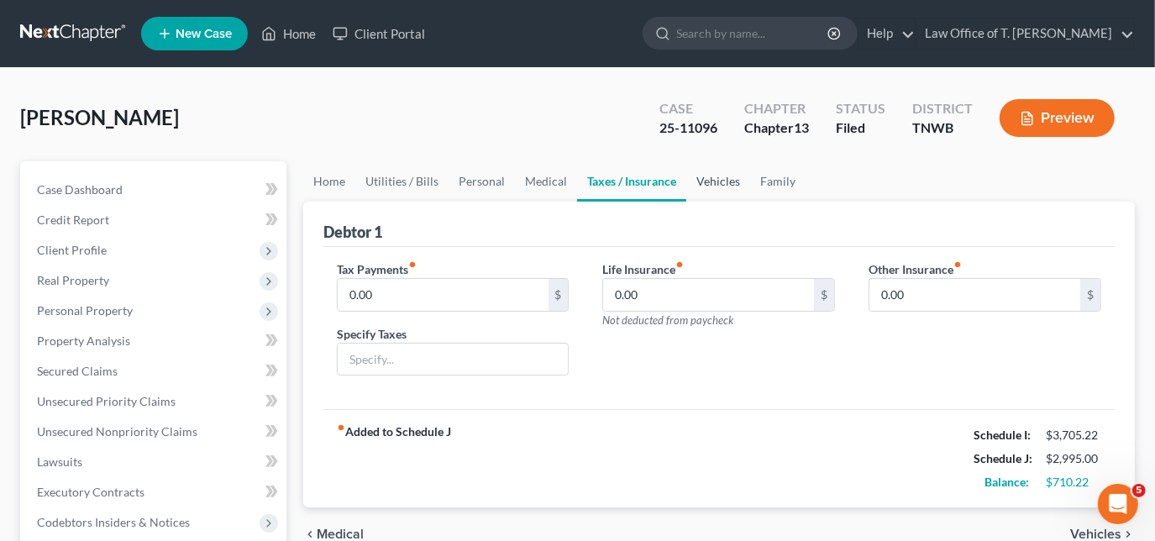
click at [705, 189] on link "Vehicles" at bounding box center [718, 181] width 64 height 40
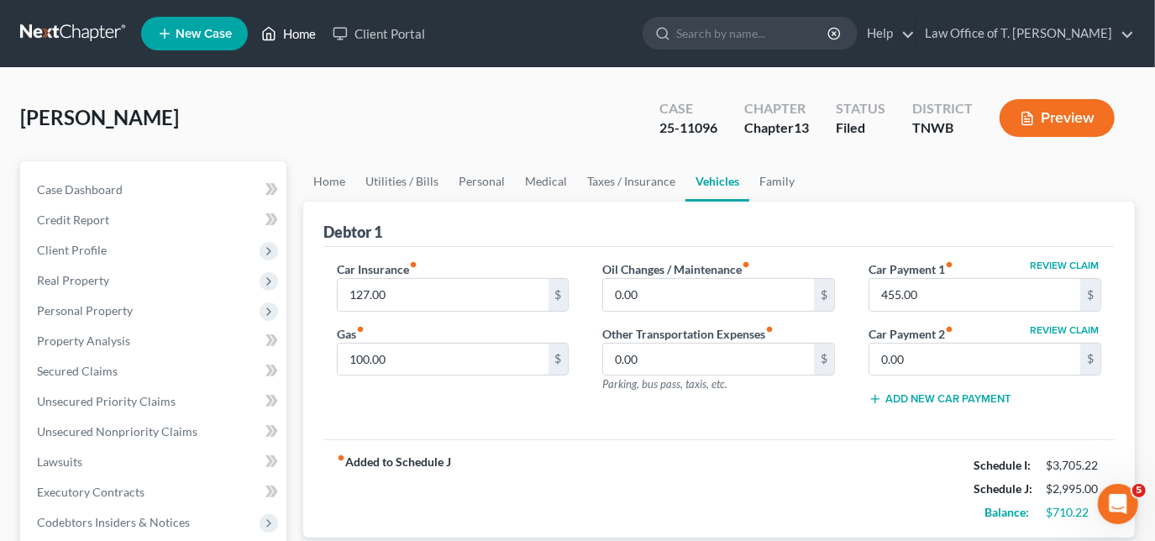
click at [286, 39] on link "Home" at bounding box center [288, 33] width 71 height 30
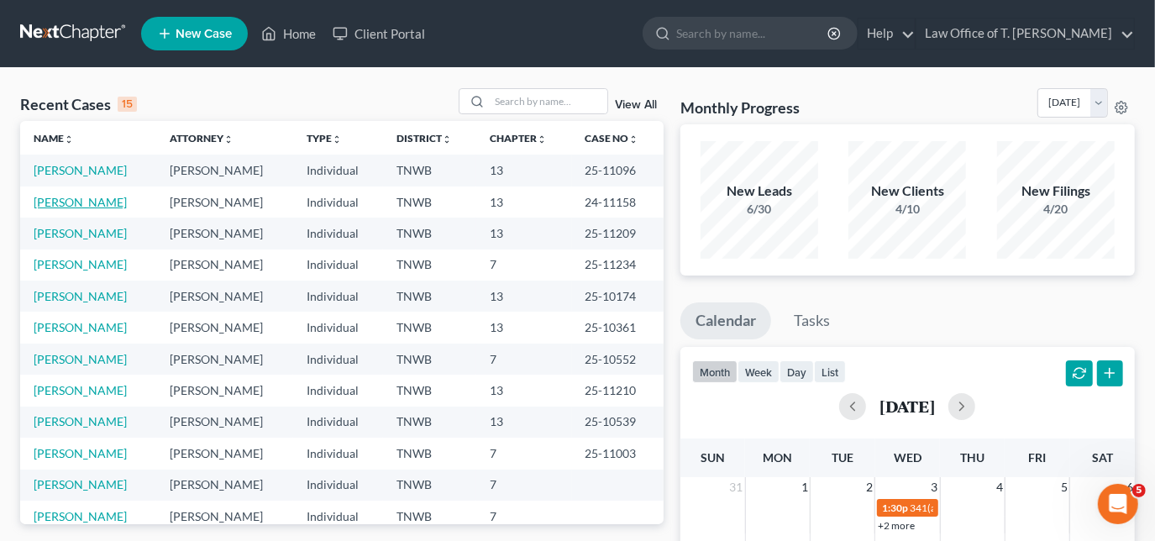
click at [107, 200] on link "[PERSON_NAME]" at bounding box center [80, 202] width 93 height 14
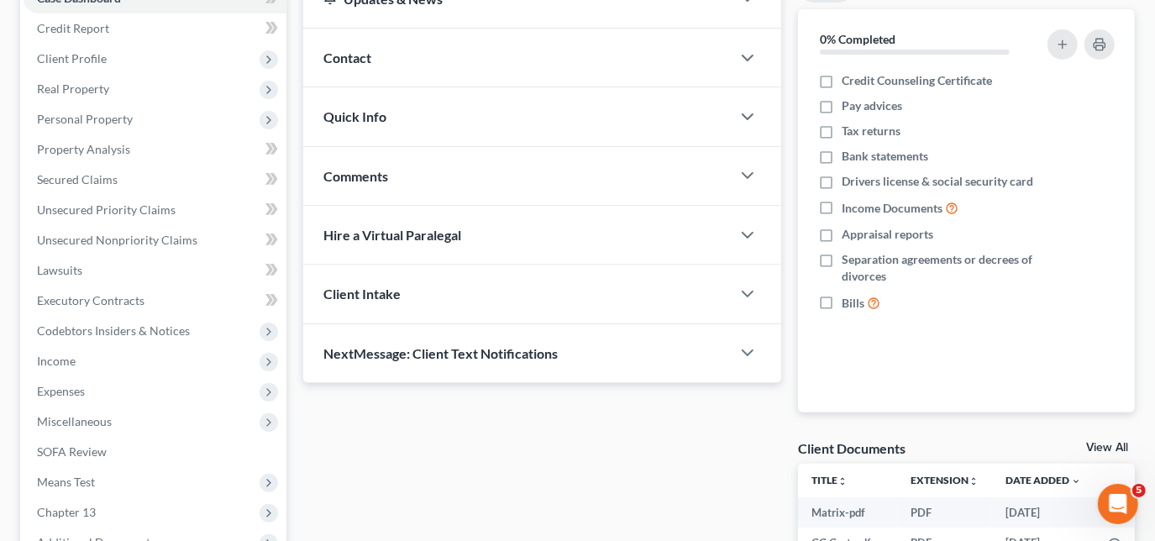
scroll to position [213, 0]
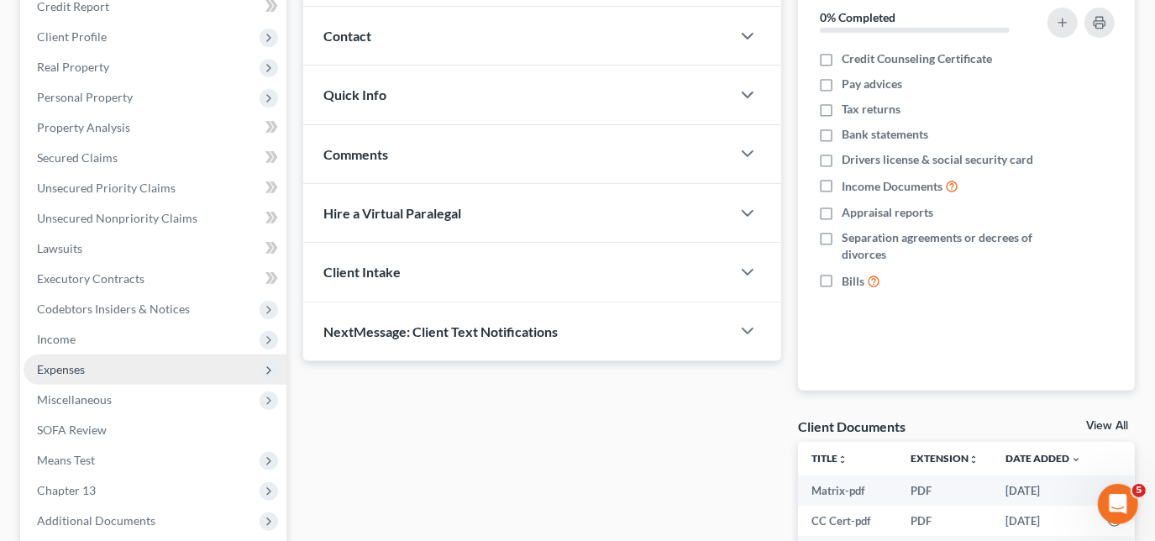
click at [88, 362] on span "Expenses" at bounding box center [155, 370] width 263 height 30
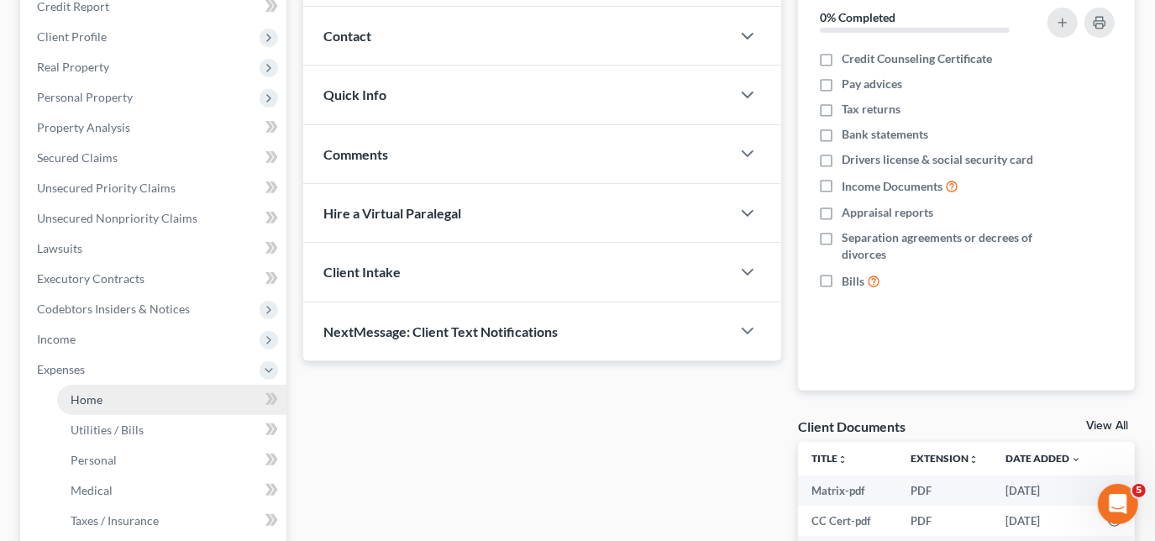
click at [94, 397] on span "Home" at bounding box center [87, 399] width 32 height 14
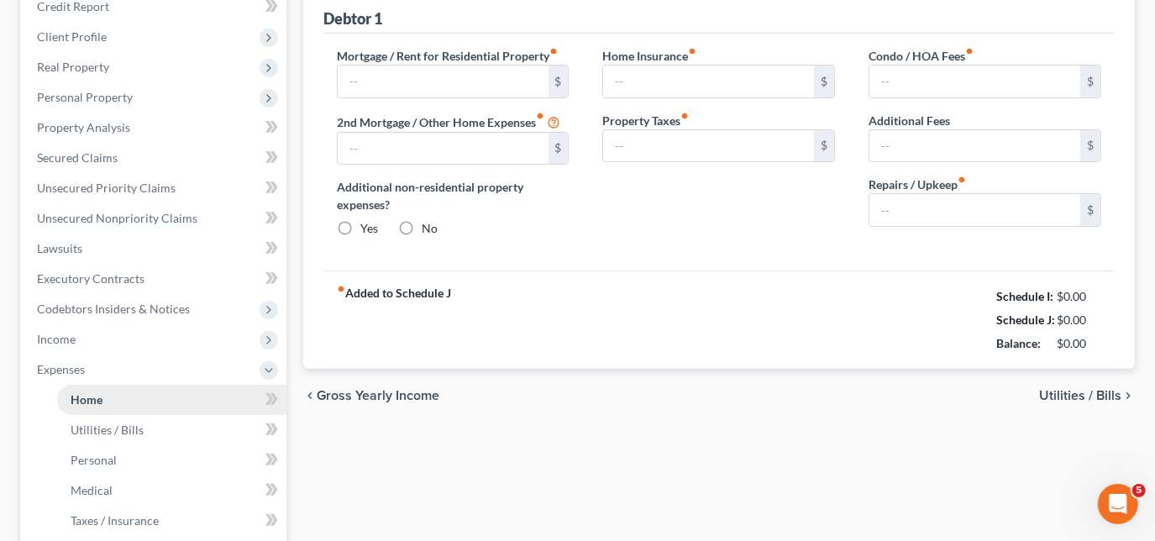
scroll to position [151, 0]
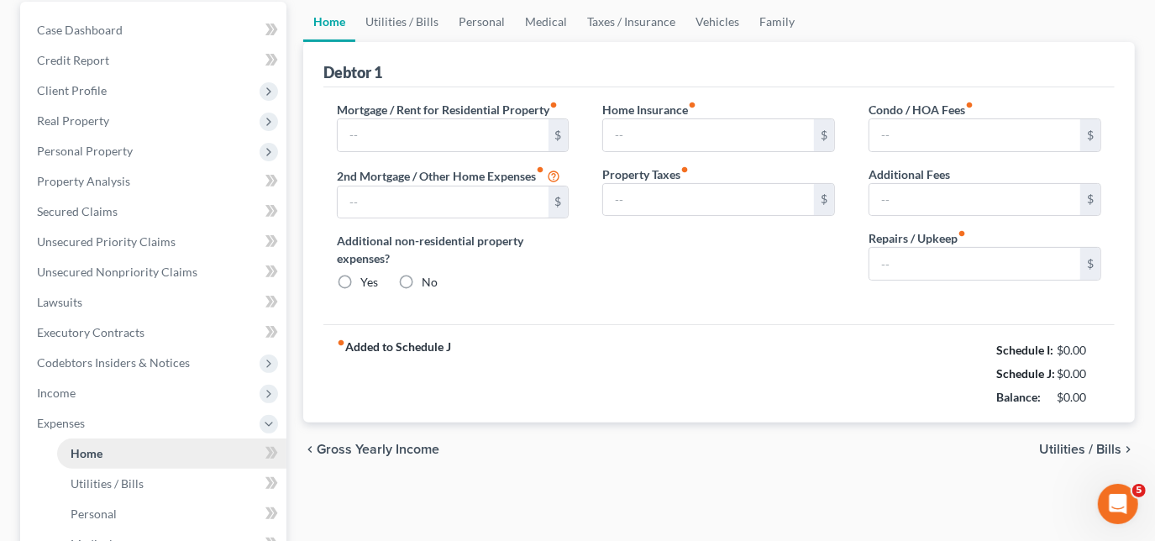
type input "1,240.00"
type input "0.00"
radio input "true"
type input "0.00"
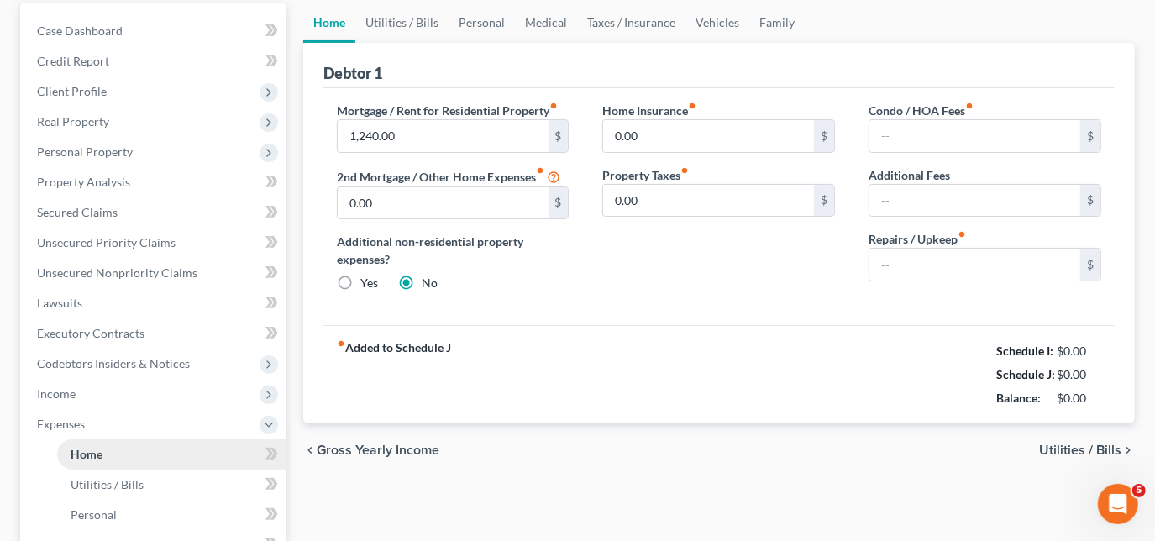
type input "0.00"
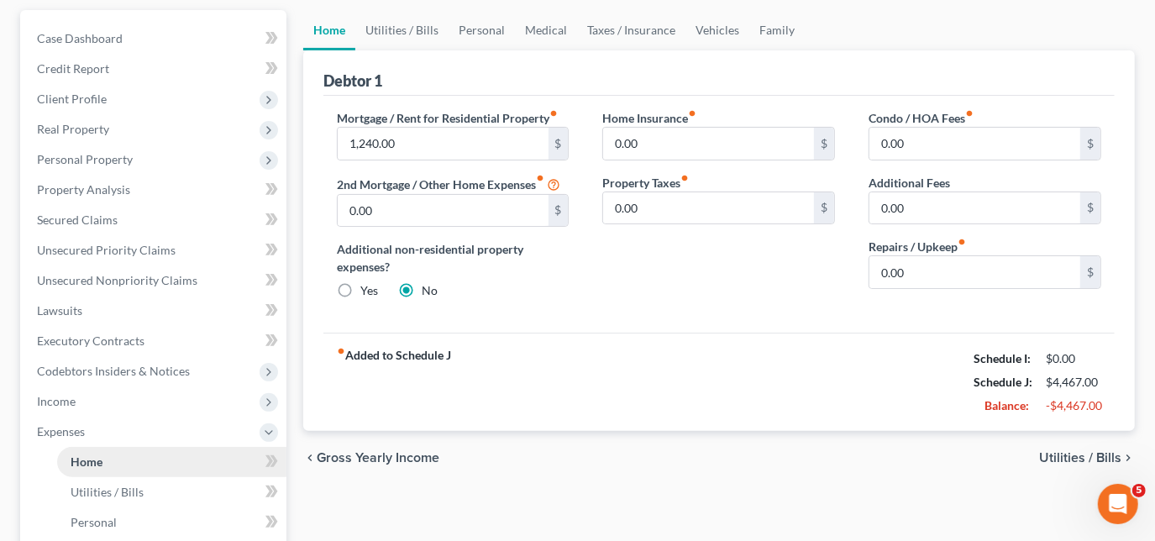
scroll to position [0, 0]
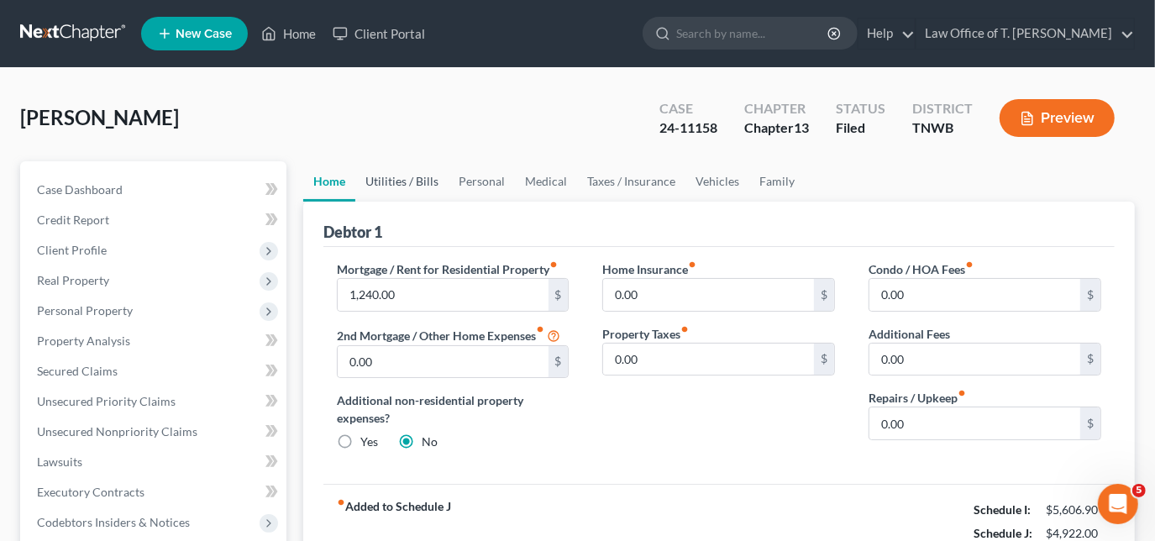
click at [389, 183] on link "Utilities / Bills" at bounding box center [401, 181] width 93 height 40
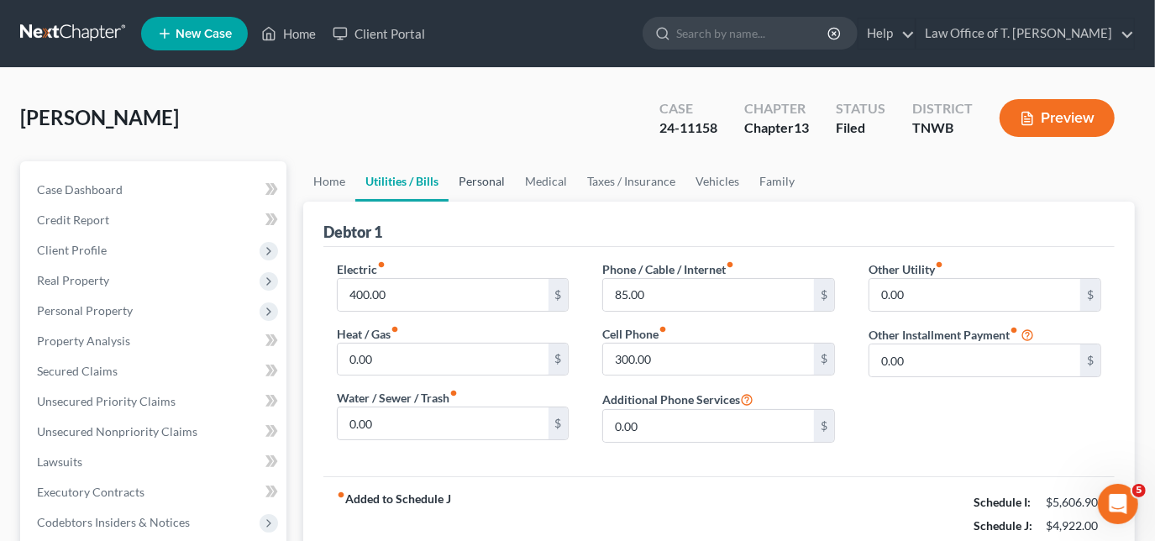
click at [484, 183] on link "Personal" at bounding box center [482, 181] width 66 height 40
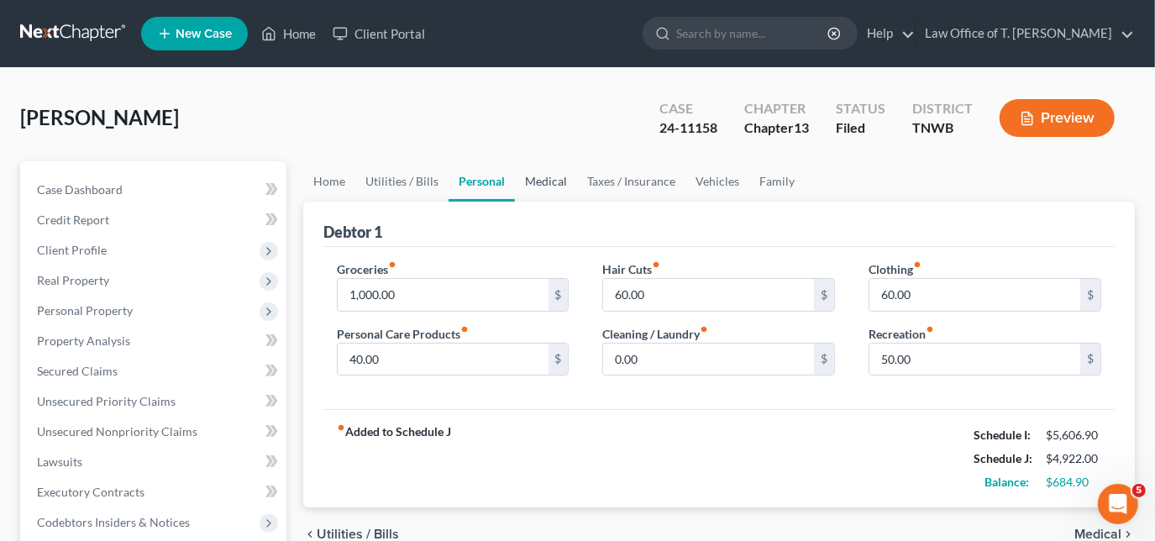
click at [539, 176] on link "Medical" at bounding box center [546, 181] width 62 height 40
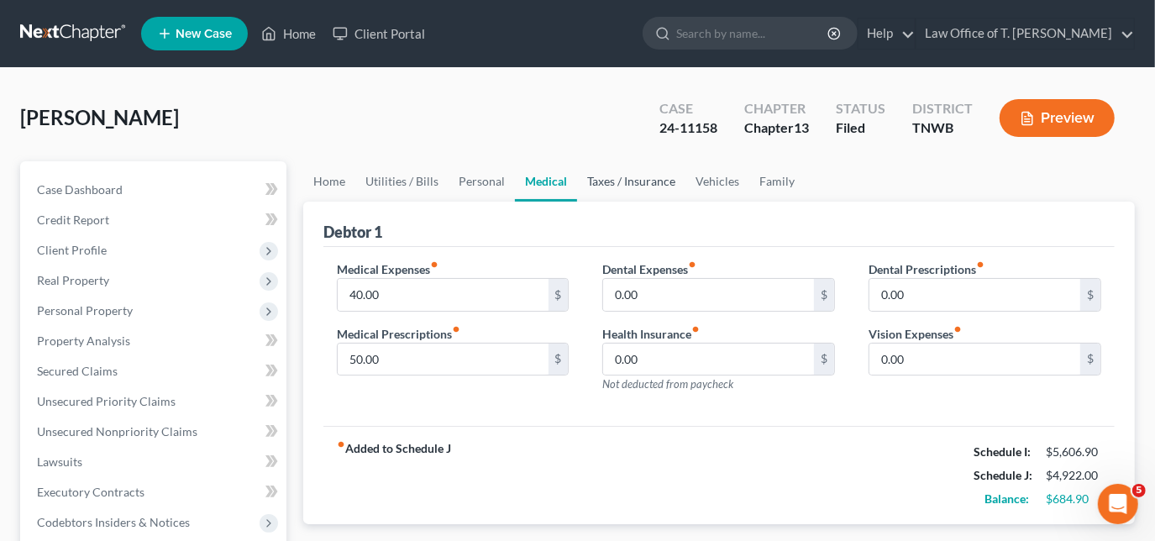
click at [633, 188] on link "Taxes / Insurance" at bounding box center [631, 181] width 108 height 40
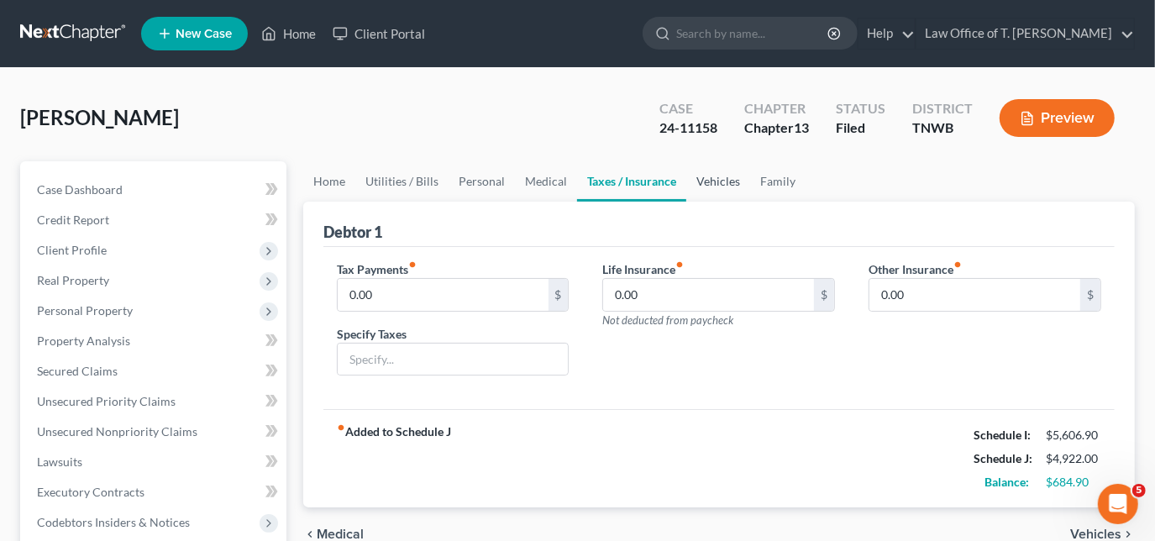
click at [707, 181] on link "Vehicles" at bounding box center [718, 181] width 64 height 40
